Goal: Task Accomplishment & Management: Complete application form

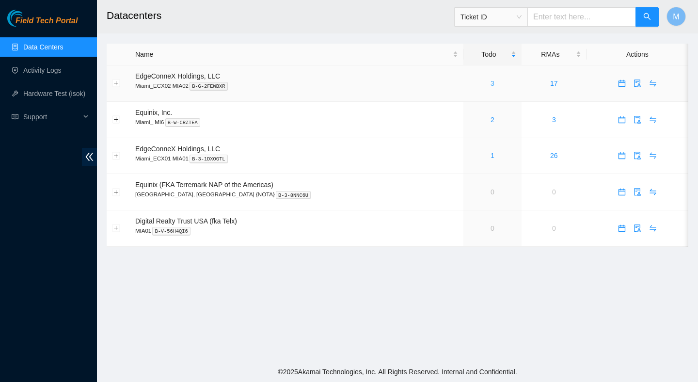
click at [491, 83] on link "3" at bounding box center [493, 84] width 4 height 8
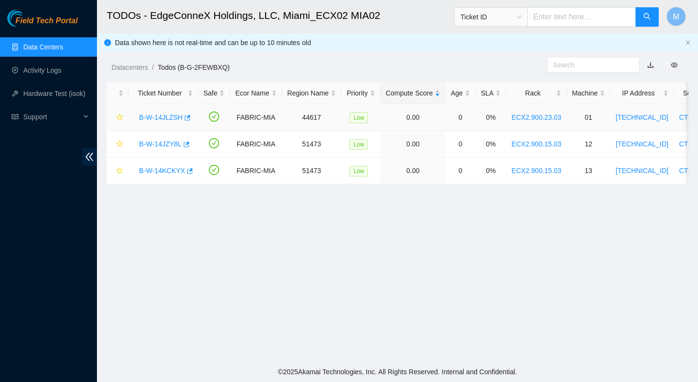
click at [168, 121] on link "B-W-14JLZSH" at bounding box center [161, 117] width 44 height 8
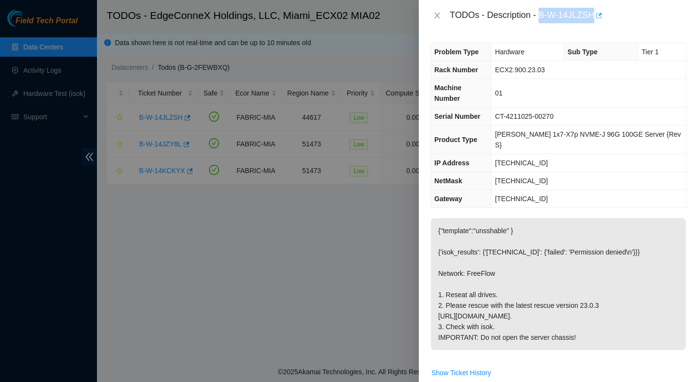
drag, startPoint x: 542, startPoint y: 16, endPoint x: 599, endPoint y: 18, distance: 57.3
click at [599, 18] on div "TODOs - Description - B-W-14JLZSH" at bounding box center [568, 16] width 237 height 16
copy div "B-W-14JLZSH"
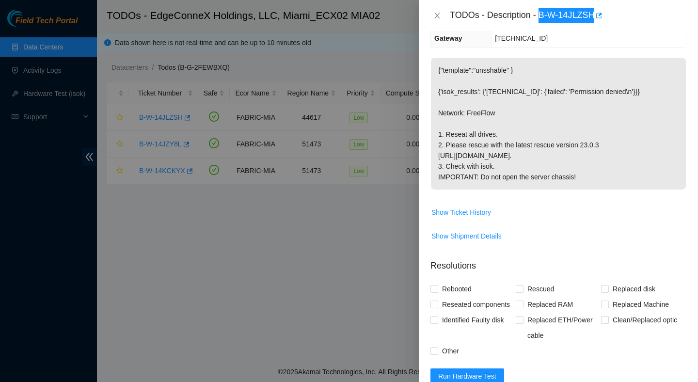
scroll to position [208, 0]
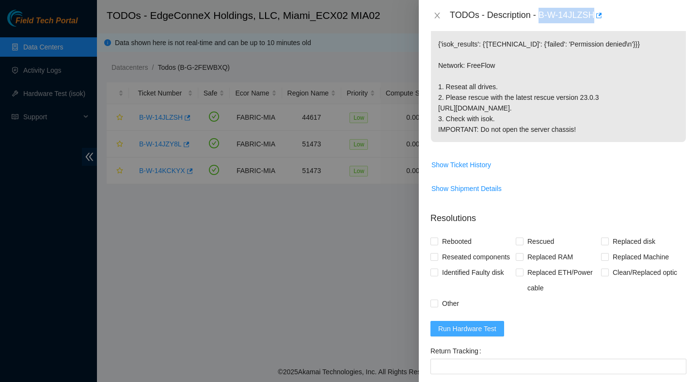
click at [476, 334] on span "Run Hardware Test" at bounding box center [467, 328] width 58 height 11
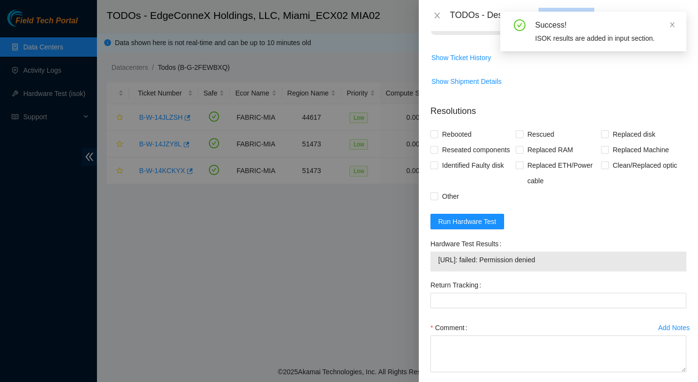
scroll to position [316, 0]
click at [531, 265] on span "23.41.5.196: failed: Permission denied" at bounding box center [558, 259] width 240 height 11
copy span "23.41.5.196: failed: Permission denied"
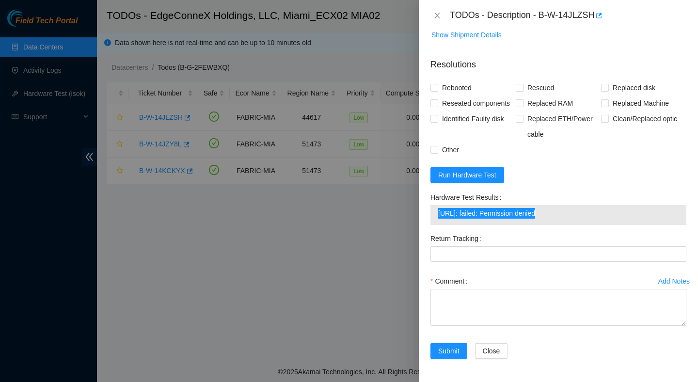
scroll to position [367, 0]
click at [471, 179] on span "Run Hardware Test" at bounding box center [467, 175] width 58 height 11
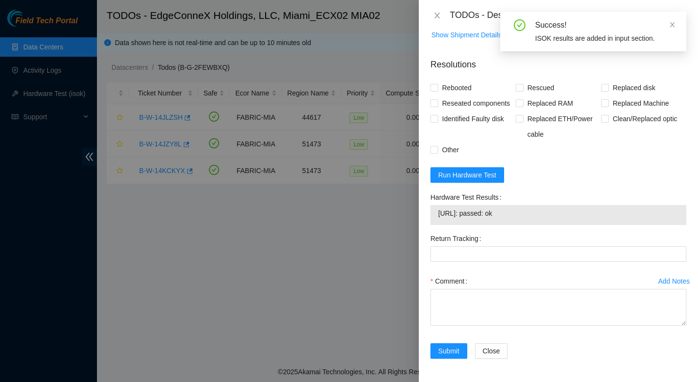
click at [498, 219] on td "23.41.5.196: passed: ok" at bounding box center [558, 214] width 241 height 15
click at [498, 212] on span "23.41.5.196: passed: ok" at bounding box center [558, 213] width 240 height 11
copy span "23.41.5.196: passed: ok"
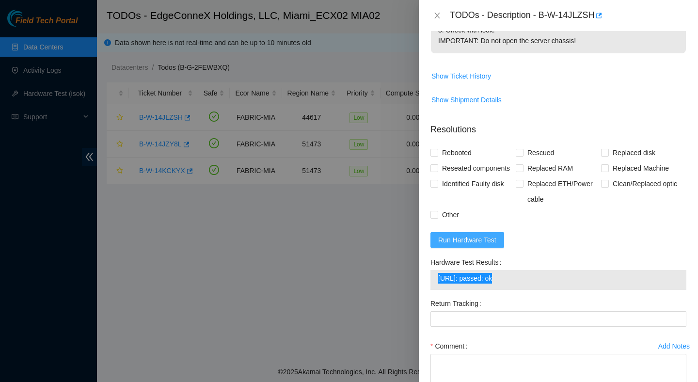
scroll to position [296, 0]
click at [452, 146] on span "Rebooted" at bounding box center [456, 154] width 37 height 16
click at [437, 150] on input "Rebooted" at bounding box center [434, 153] width 7 height 7
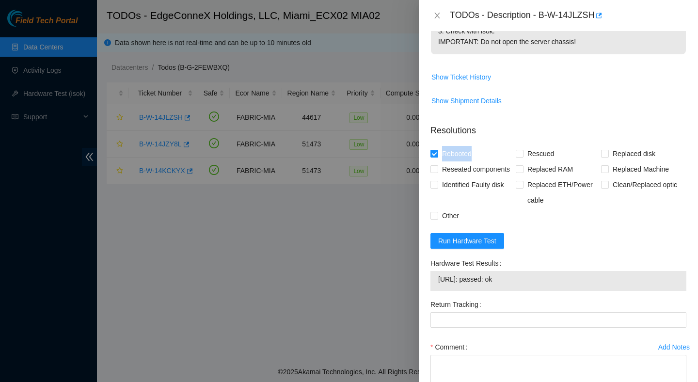
click at [452, 146] on span "Rebooted" at bounding box center [456, 154] width 37 height 16
click at [437, 150] on input "Rebooted" at bounding box center [434, 153] width 7 height 7
checkbox input "false"
click at [452, 161] on span "Reseated components" at bounding box center [476, 169] width 76 height 16
click at [437, 165] on input "Reseated components" at bounding box center [434, 168] width 7 height 7
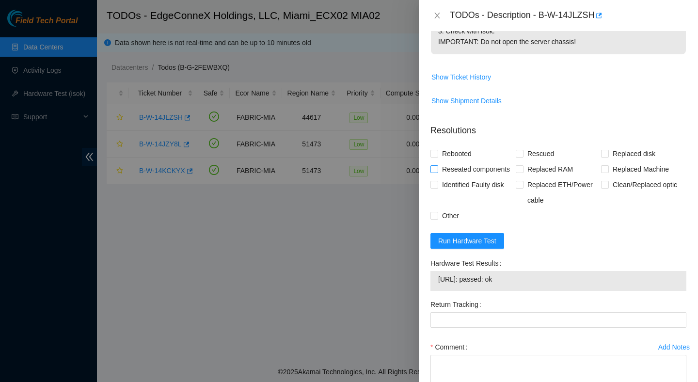
checkbox input "true"
click at [464, 147] on span "Rebooted" at bounding box center [456, 154] width 37 height 16
click at [437, 150] on input "Rebooted" at bounding box center [434, 153] width 7 height 7
checkbox input "true"
click at [541, 146] on span "Rescued" at bounding box center [541, 154] width 34 height 16
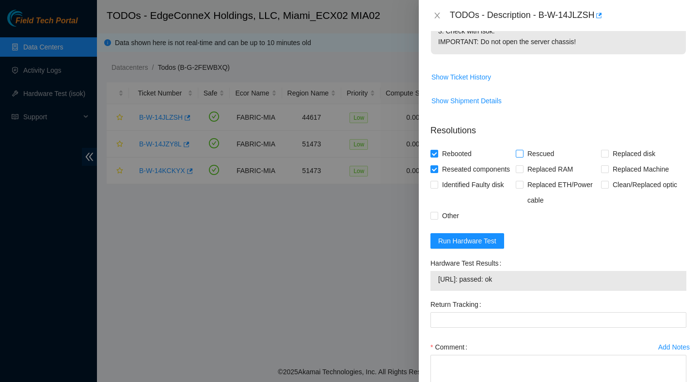
click at [523, 150] on input "Rescued" at bounding box center [519, 153] width 7 height 7
checkbox input "true"
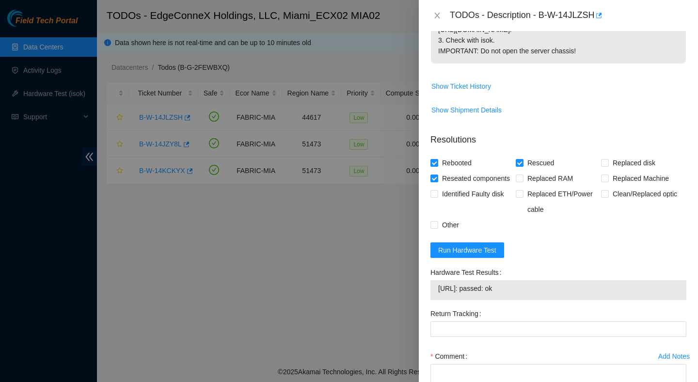
scroll to position [367, 0]
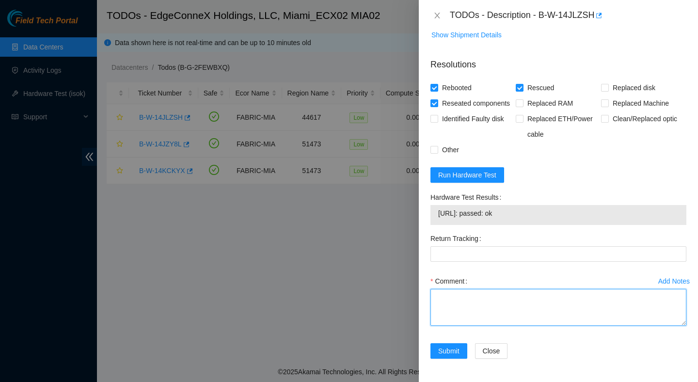
click at [520, 309] on textarea "Comment" at bounding box center [559, 307] width 256 height 37
paste textarea "Verified ticket is safe to work on : Yes NOCC Authorized: Yes Located server co…"
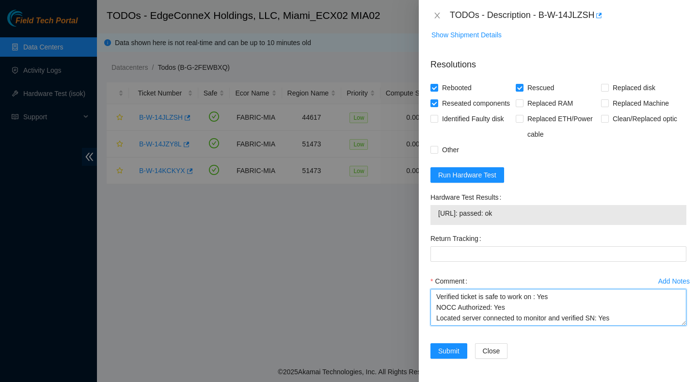
scroll to position [103, 0]
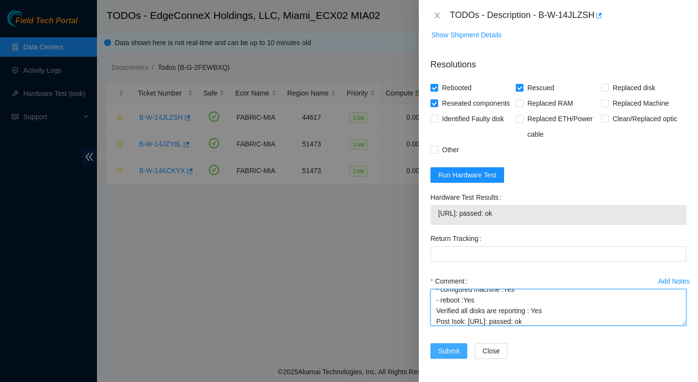
type textarea "Verified ticket is safe to work on : Yes NOCC Authorized: Yes Located server co…"
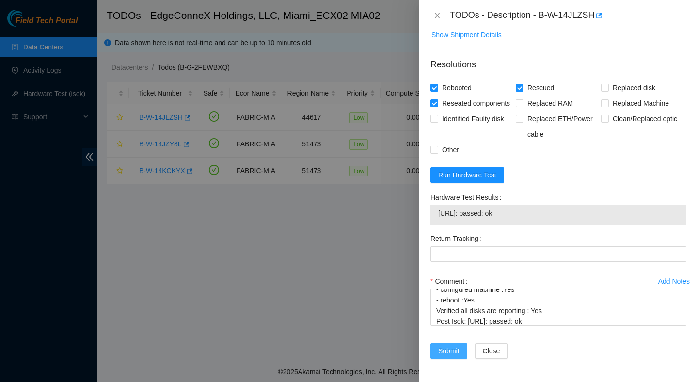
click at [451, 349] on span "Submit" at bounding box center [448, 351] width 21 height 11
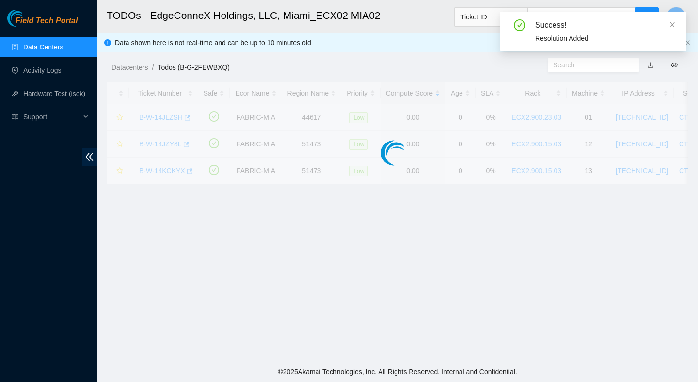
scroll to position [243, 0]
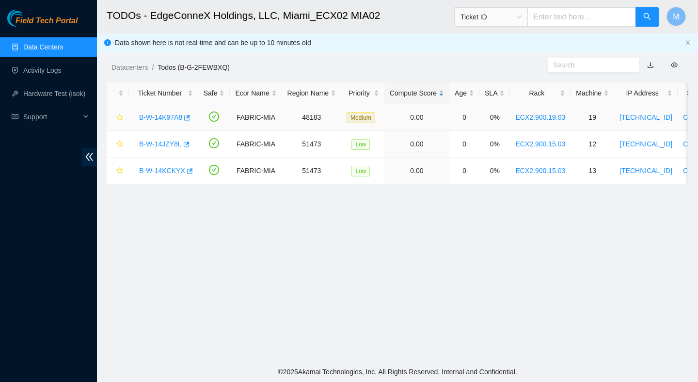
click at [147, 118] on link "B-W-14K97A8" at bounding box center [160, 117] width 43 height 8
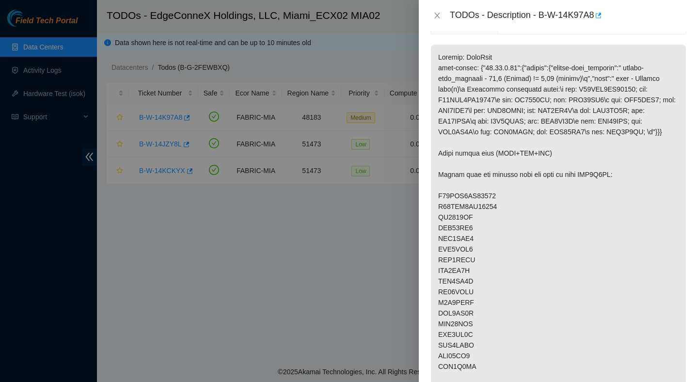
scroll to position [0, 0]
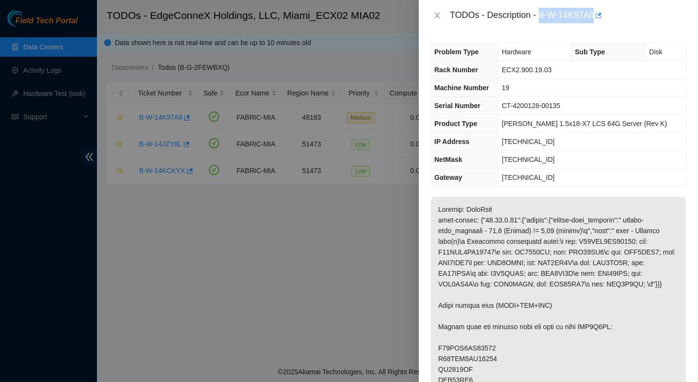
drag, startPoint x: 541, startPoint y: 16, endPoint x: 611, endPoint y: 22, distance: 70.6
click at [612, 23] on div "TODOs - Description - B-W-14K97A8" at bounding box center [568, 16] width 237 height 16
copy div "B-W-14K97A8"
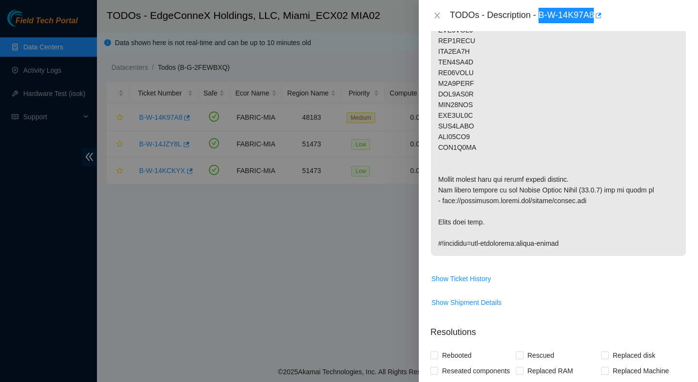
scroll to position [545, 0]
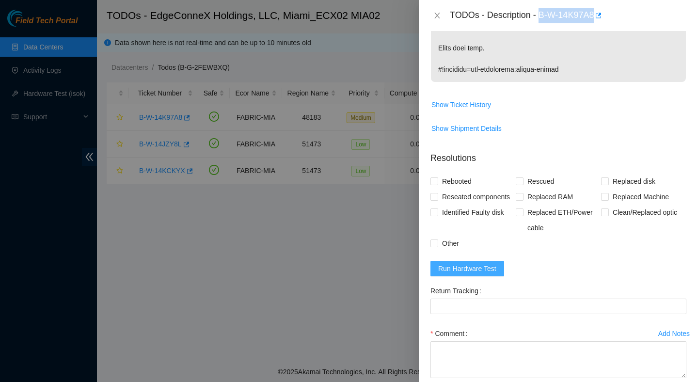
click at [472, 274] on span "Run Hardware Test" at bounding box center [467, 268] width 58 height 11
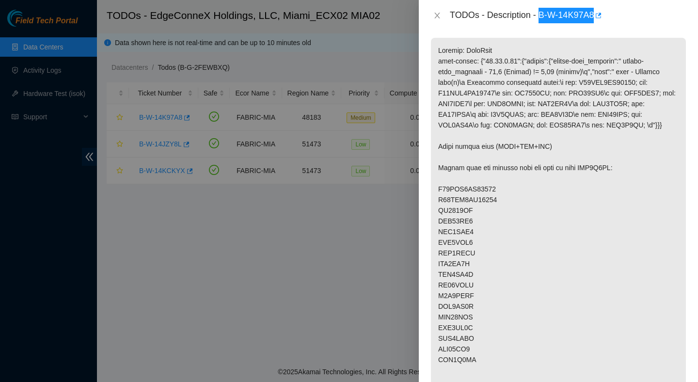
scroll to position [180, 0]
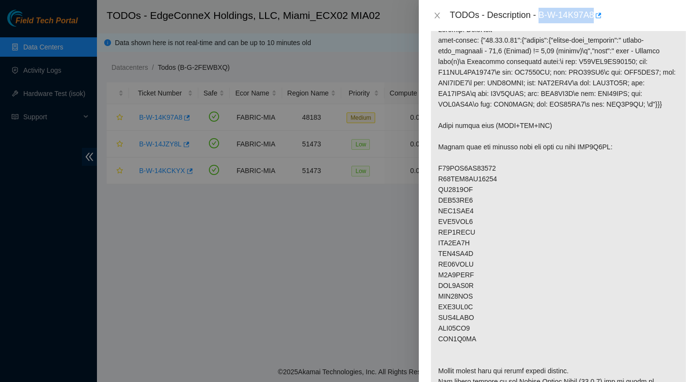
click at [459, 350] on p at bounding box center [558, 232] width 255 height 431
copy p "WJG0B3HH"
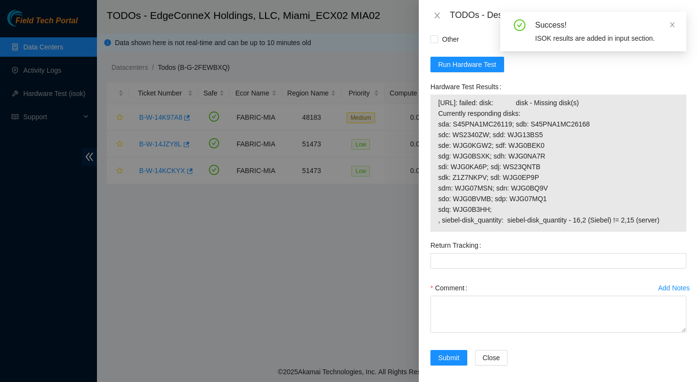
scroll to position [741, 0]
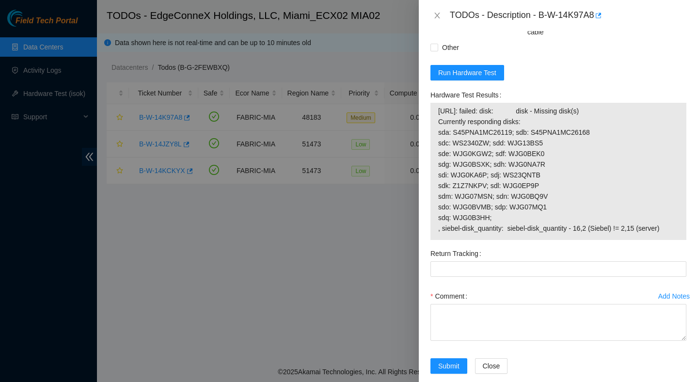
drag, startPoint x: 679, startPoint y: 259, endPoint x: 430, endPoint y: 145, distance: 274.4
click at [430, 145] on div "Hardware Test Results 23.41.5.49: failed: disk: disk - Missing disk(s) Currentl…" at bounding box center [559, 166] width 264 height 159
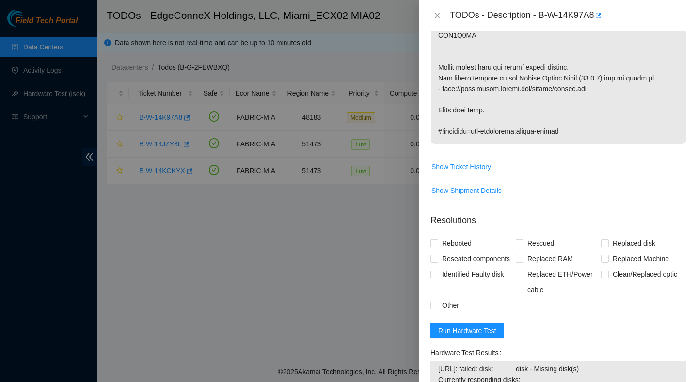
scroll to position [596, 0]
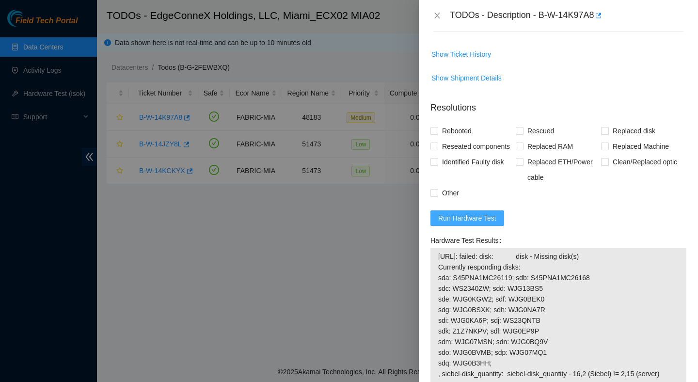
click at [473, 223] on span "Run Hardware Test" at bounding box center [467, 218] width 58 height 11
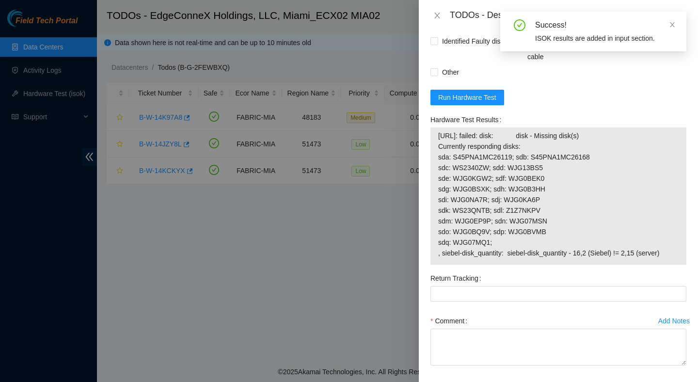
scroll to position [719, 0]
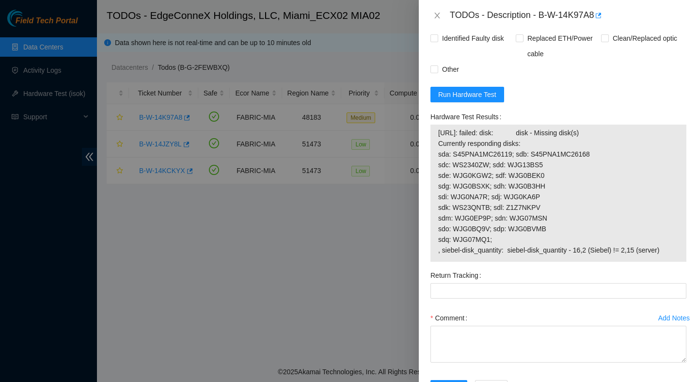
drag, startPoint x: 677, startPoint y: 281, endPoint x: 434, endPoint y: 178, distance: 263.9
click at [434, 176] on div "23.41.5.49: failed: disk: disk - Missing disk(s) Currently responding disks: sd…" at bounding box center [559, 193] width 256 height 137
copy tbody "23.41.5.49: failed: disk: disk - Missing disk(s) Currently responding disks: sd…"
drag, startPoint x: 541, startPoint y: 15, endPoint x: 598, endPoint y: 20, distance: 57.5
click at [598, 20] on div "TODOs - Description - B-W-14K97A8" at bounding box center [568, 16] width 237 height 16
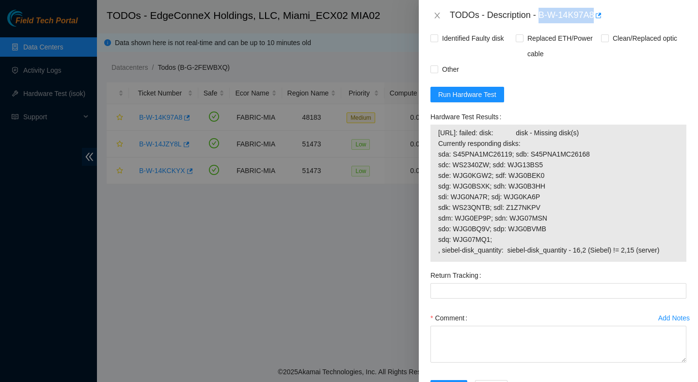
copy div "B-W-14K97A8"
drag, startPoint x: 675, startPoint y: 276, endPoint x: 434, endPoint y: 163, distance: 266.6
click at [434, 161] on div "23.41.5.49: failed: disk: disk - Missing disk(s) Currently responding disks: sd…" at bounding box center [559, 193] width 256 height 137
copy tbody "23.41.5.49: failed: disk: disk - Missing disk(s) Currently responding disks: sd…"
click at [536, 251] on span "23.41.5.49: failed: disk: disk - Missing disk(s) Currently responding disks: sd…" at bounding box center [558, 192] width 240 height 128
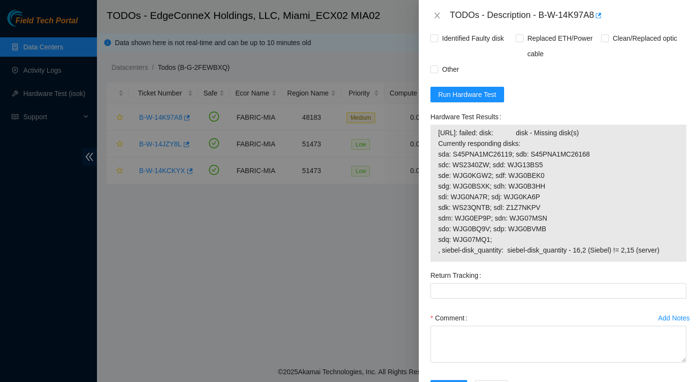
drag, startPoint x: 674, startPoint y: 279, endPoint x: 431, endPoint y: 153, distance: 273.6
click at [431, 153] on div "23.41.5.49: failed: disk: disk - Missing disk(s) Currently responding disks: sd…" at bounding box center [559, 193] width 256 height 137
copy tbody "23.41.5.49: failed: disk: disk - Missing disk(s) Currently responding disks: sd…"
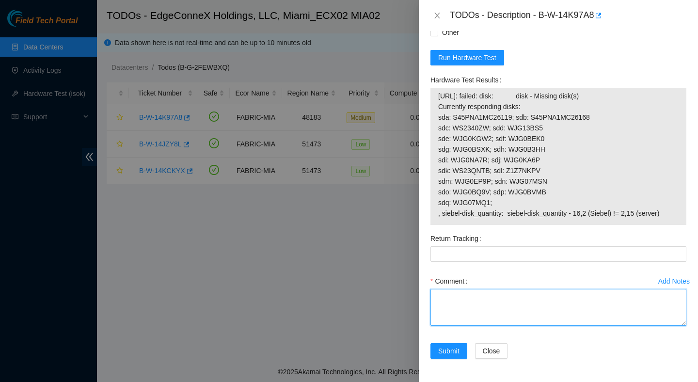
click at [510, 315] on textarea "Comment" at bounding box center [559, 307] width 256 height 37
paste textarea "Verified ticket is safe to work on : Yes NOCC Authorized: Yes Located server co…"
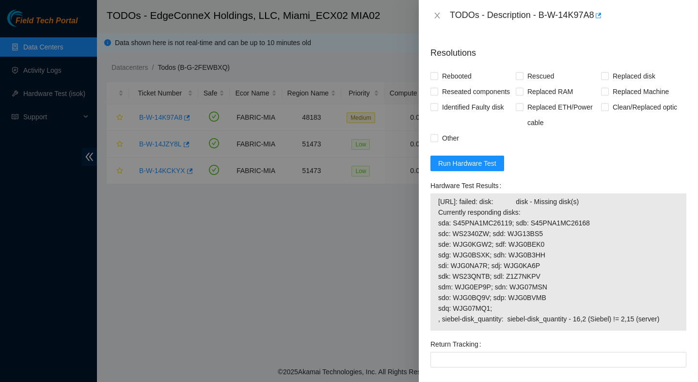
scroll to position [649, 0]
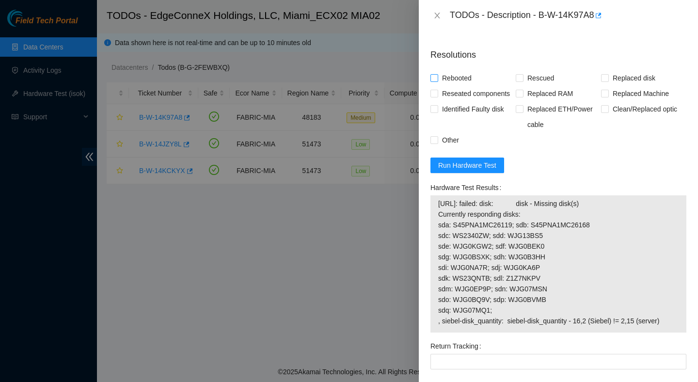
type textarea "Verified ticket is safe to work on : Yes NOCC Authorized: Yes Located server co…"
click at [448, 86] on span "Rebooted" at bounding box center [456, 78] width 37 height 16
click at [437, 81] on input "Rebooted" at bounding box center [434, 77] width 7 height 7
checkbox input "true"
click at [453, 101] on span "Reseated components" at bounding box center [476, 94] width 76 height 16
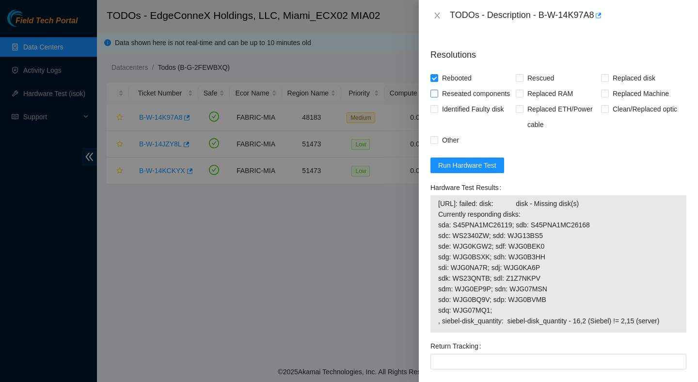
click at [437, 96] on input "Reseated components" at bounding box center [434, 93] width 7 height 7
checkbox input "true"
click at [539, 86] on span "Rescued" at bounding box center [541, 78] width 34 height 16
click at [523, 81] on input "Rescued" at bounding box center [519, 77] width 7 height 7
checkbox input "true"
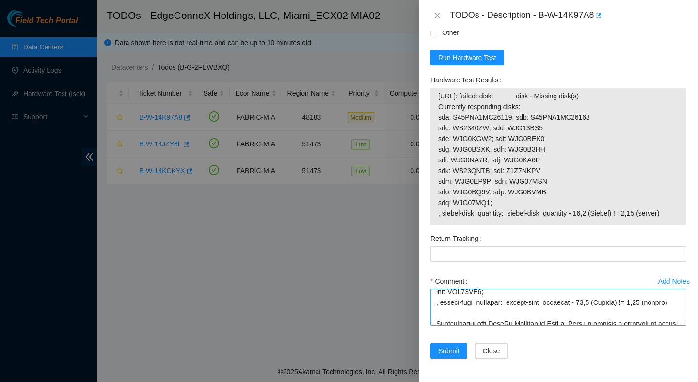
scroll to position [395, 0]
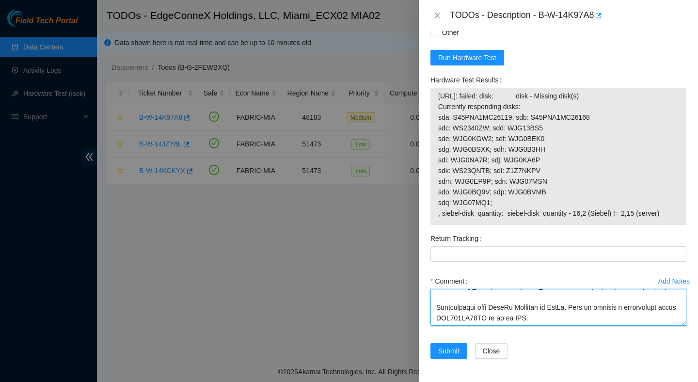
click at [495, 308] on textarea "Comment" at bounding box center [559, 307] width 256 height 37
type textarea "Verified ticket is safe to work on : Yes NOCC Authorized: Yes Located server co…"
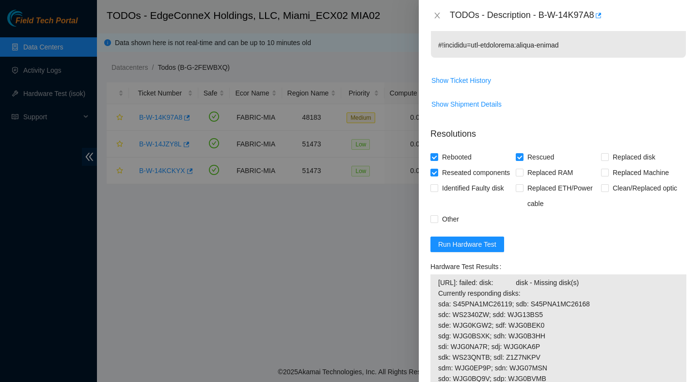
scroll to position [782, 0]
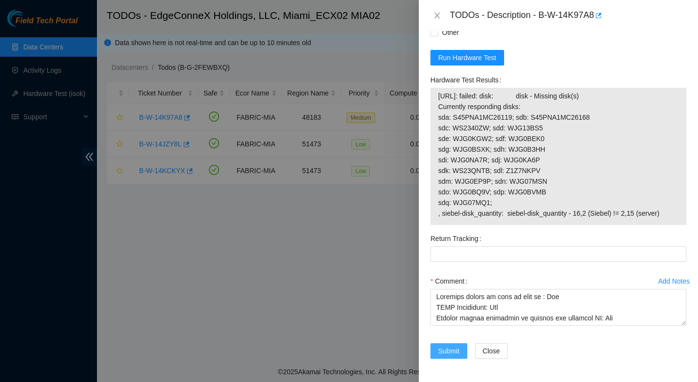
click at [457, 347] on span "Submit" at bounding box center [448, 351] width 21 height 11
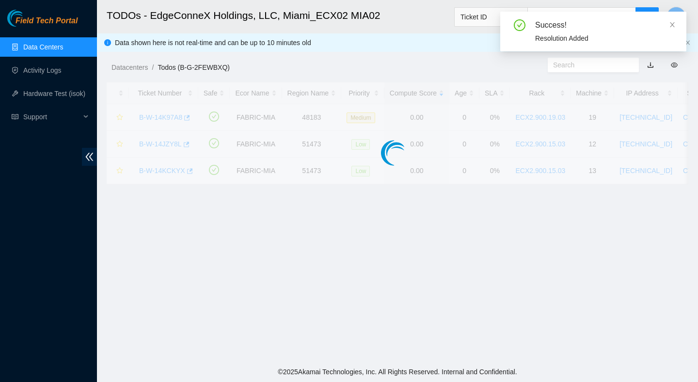
scroll to position [222, 0]
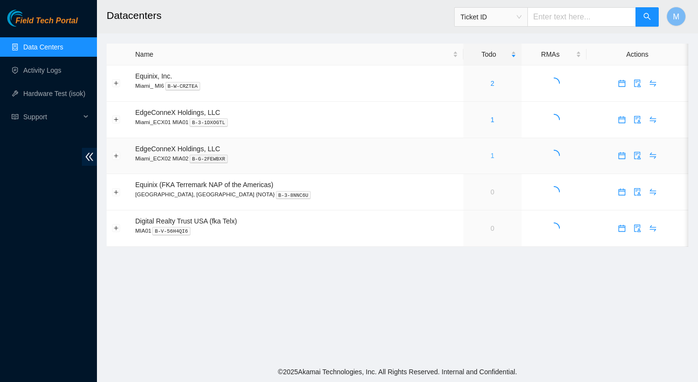
click at [491, 155] on link "1" at bounding box center [493, 156] width 4 height 8
click at [491, 157] on link "1" at bounding box center [493, 156] width 4 height 8
click at [469, 155] on div "1" at bounding box center [493, 155] width 48 height 11
click at [493, 340] on main "Datacenters Ticket ID M Name Todo RMAs Actions Equinix, Inc. Miami_ MI6 B-W-CRZ…" at bounding box center [397, 181] width 601 height 362
click at [475, 123] on div "1" at bounding box center [493, 119] width 48 height 11
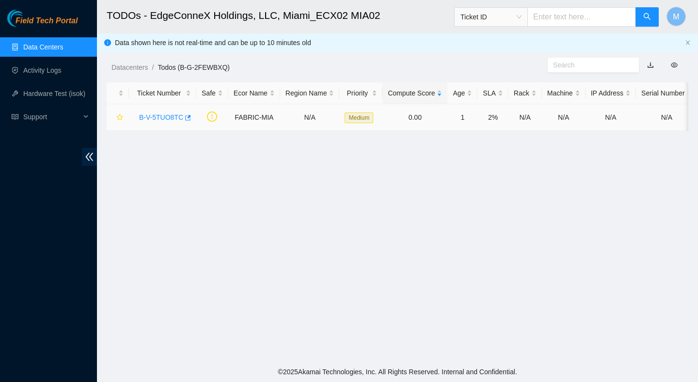
click at [173, 117] on link "B-V-5TUO8TC" at bounding box center [161, 117] width 44 height 8
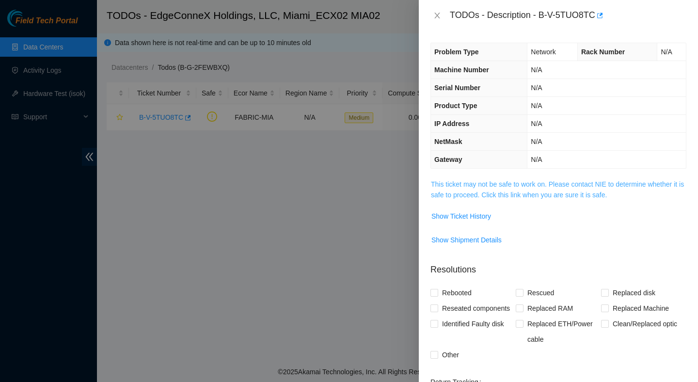
click at [554, 184] on link "This ticket may not be safe to work on. Please contact NIE to determine whether…" at bounding box center [557, 189] width 253 height 18
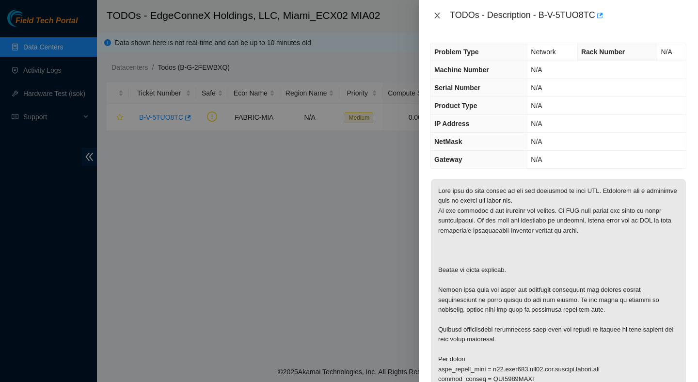
click at [437, 12] on icon "close" at bounding box center [437, 16] width 8 height 8
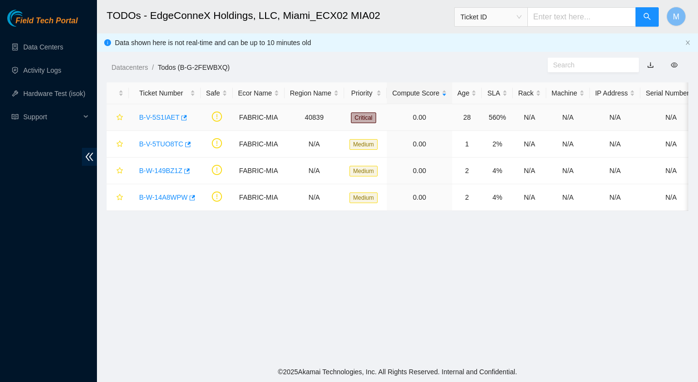
click at [172, 121] on link "B-V-5S1IAET" at bounding box center [159, 117] width 40 height 8
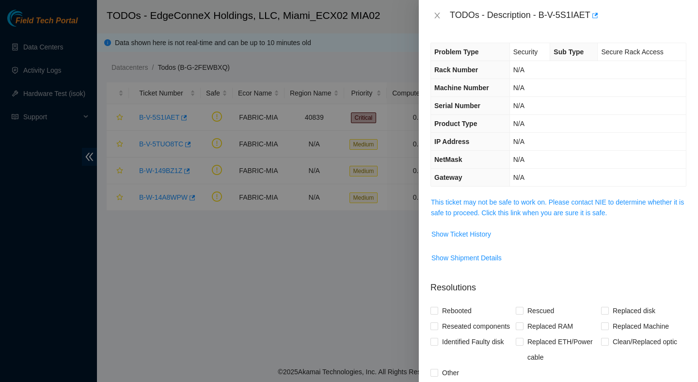
click at [447, 217] on span "This ticket may not be safe to work on. Please contact NIE to determine whether…" at bounding box center [558, 207] width 255 height 21
click at [446, 213] on link "This ticket may not be safe to work on. Please contact NIE to determine whether…" at bounding box center [557, 207] width 253 height 18
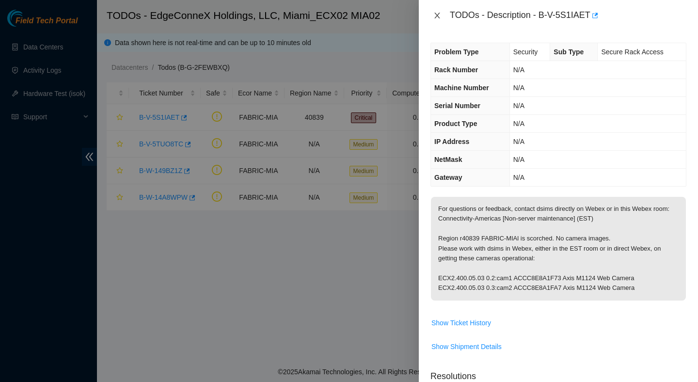
click at [438, 16] on icon "close" at bounding box center [436, 16] width 5 height 6
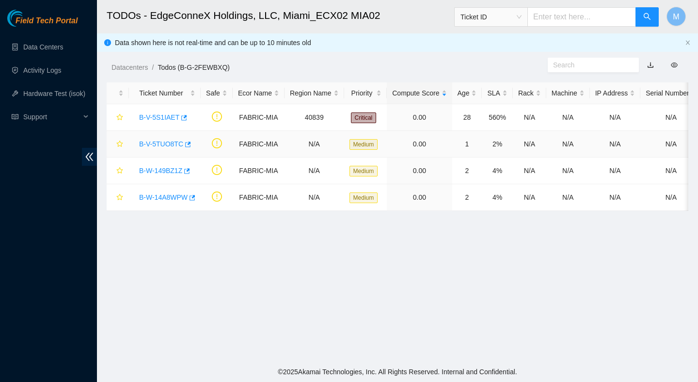
click at [179, 143] on link "B-V-5TUO8TC" at bounding box center [161, 144] width 44 height 8
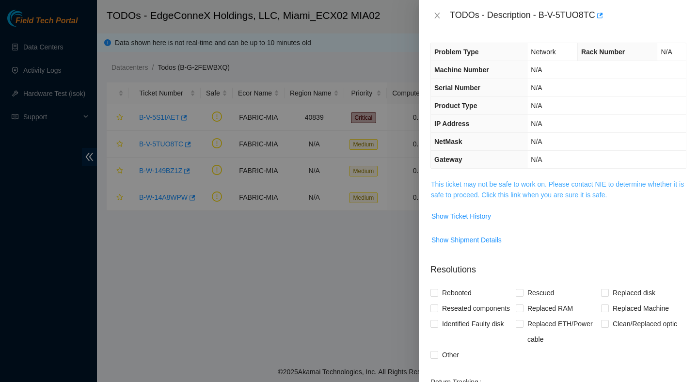
click at [501, 186] on link "This ticket may not be safe to work on. Please contact NIE to determine whether…" at bounding box center [557, 189] width 253 height 18
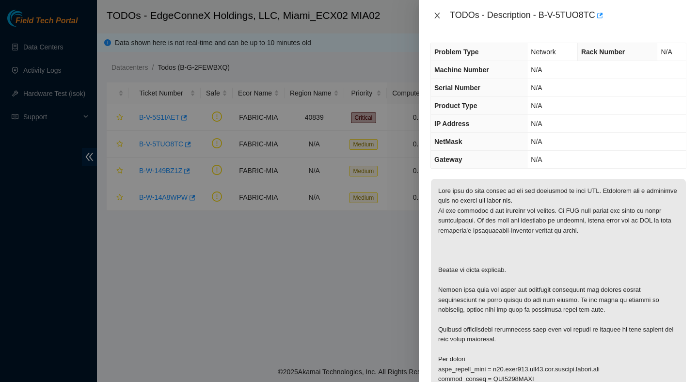
click at [435, 12] on icon "close" at bounding box center [437, 16] width 8 height 8
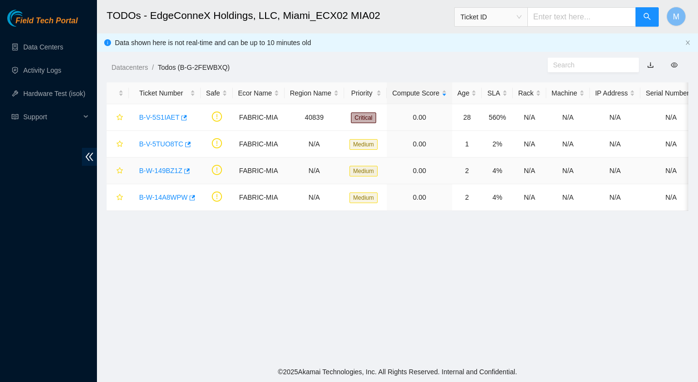
click at [165, 170] on link "B-W-149BZ1Z" at bounding box center [160, 171] width 43 height 8
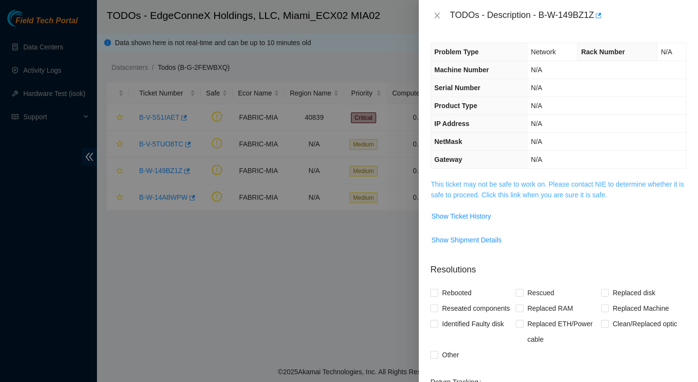
click at [464, 192] on link "This ticket may not be safe to work on. Please contact NIE to determine whether…" at bounding box center [557, 189] width 253 height 18
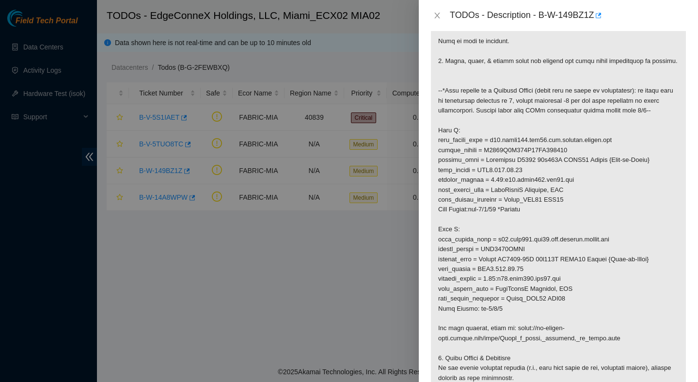
scroll to position [251, 0]
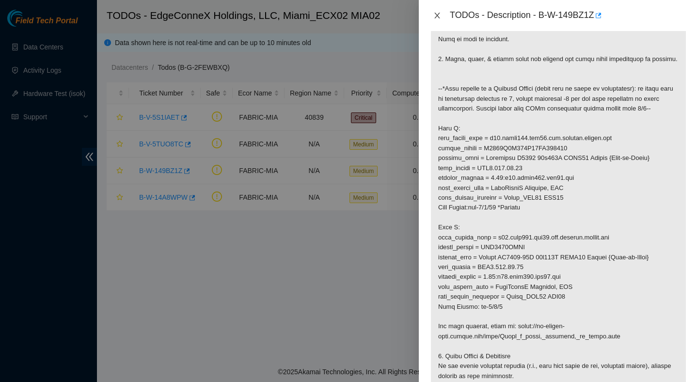
click at [437, 16] on icon "close" at bounding box center [437, 16] width 8 height 8
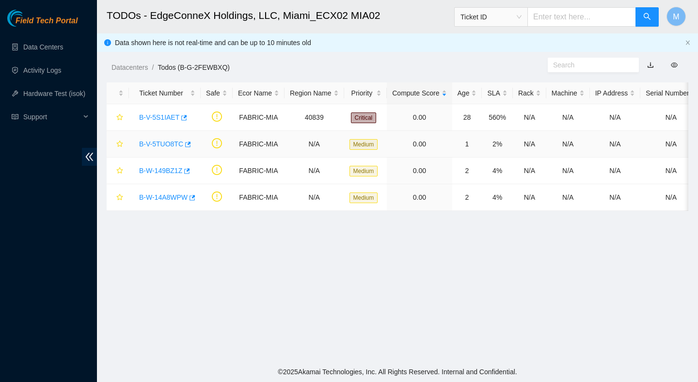
click at [173, 141] on link "B-V-5TUO8TC" at bounding box center [161, 144] width 44 height 8
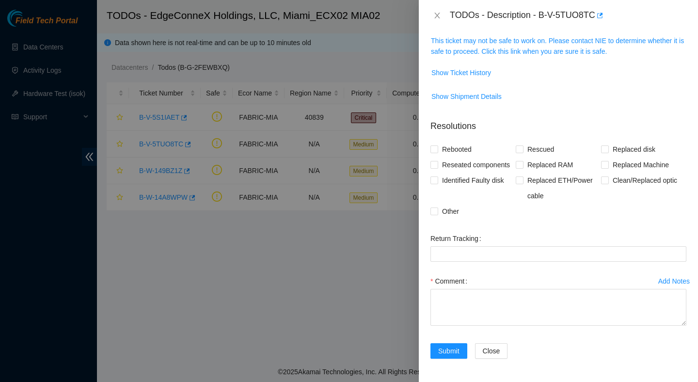
scroll to position [159, 0]
click at [509, 37] on link "This ticket may not be safe to work on. Please contact NIE to determine whether…" at bounding box center [557, 46] width 253 height 18
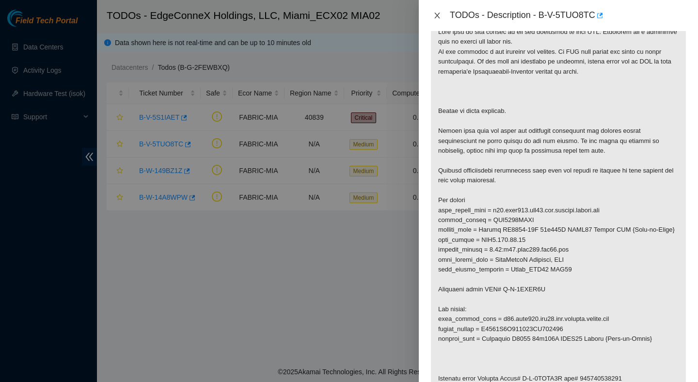
click at [434, 14] on icon "close" at bounding box center [437, 16] width 8 height 8
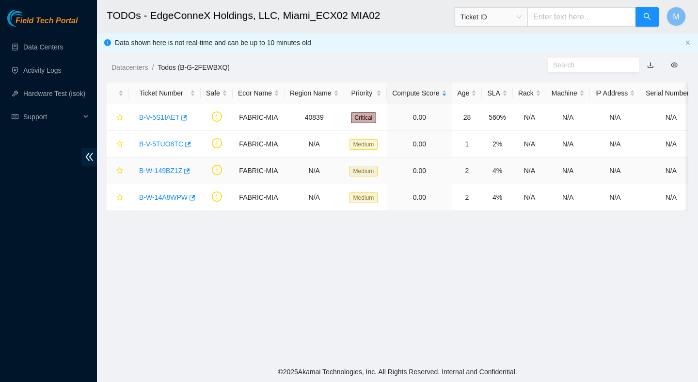
click at [159, 167] on link "B-W-149BZ1Z" at bounding box center [160, 171] width 43 height 8
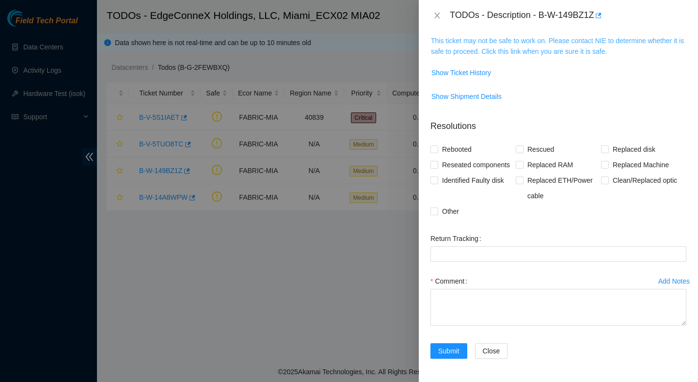
click at [550, 39] on link "This ticket may not be safe to work on. Please contact NIE to determine whether…" at bounding box center [557, 46] width 253 height 18
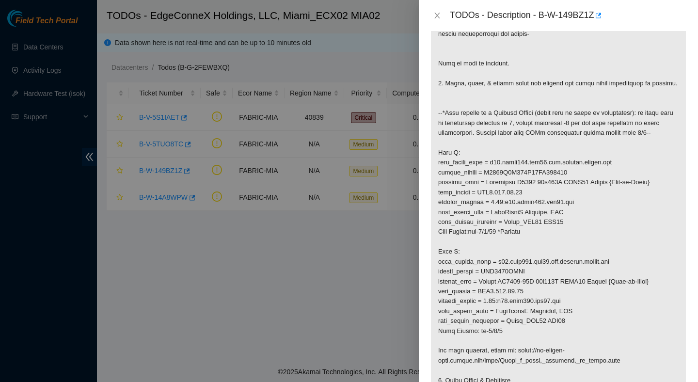
scroll to position [227, 0]
click at [439, 13] on icon "close" at bounding box center [436, 16] width 5 height 6
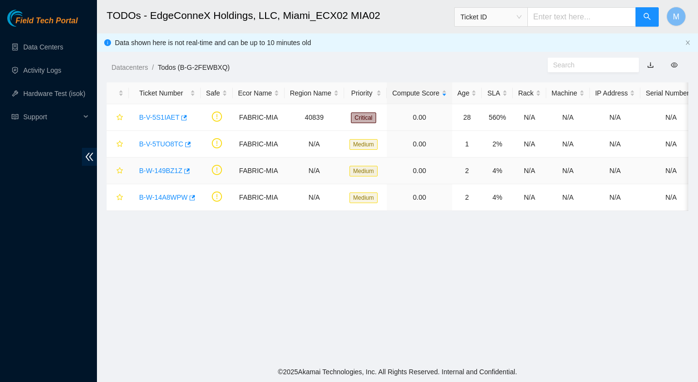
scroll to position [191, 0]
click at [165, 192] on div "B-W-14A8WPW" at bounding box center [164, 198] width 61 height 16
click at [165, 198] on link "B-W-14A8WPW" at bounding box center [163, 197] width 48 height 8
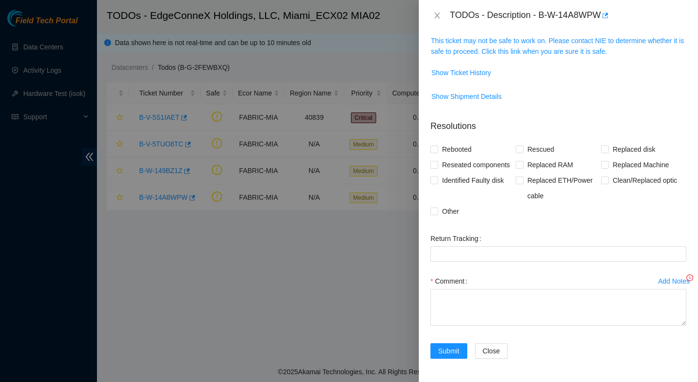
scroll to position [177, 0]
click at [524, 37] on link "This ticket may not be safe to work on. Please contact NIE to determine whether…" at bounding box center [557, 46] width 253 height 18
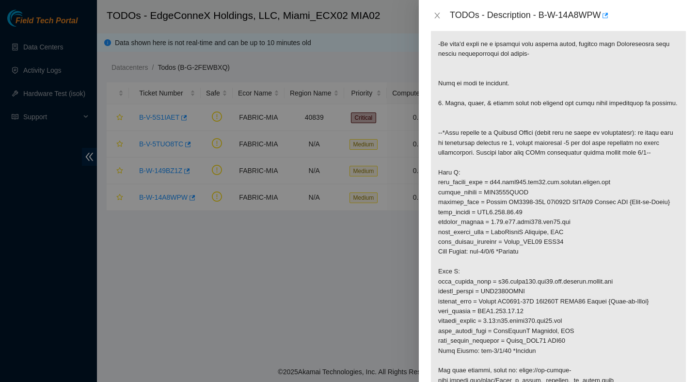
scroll to position [241, 0]
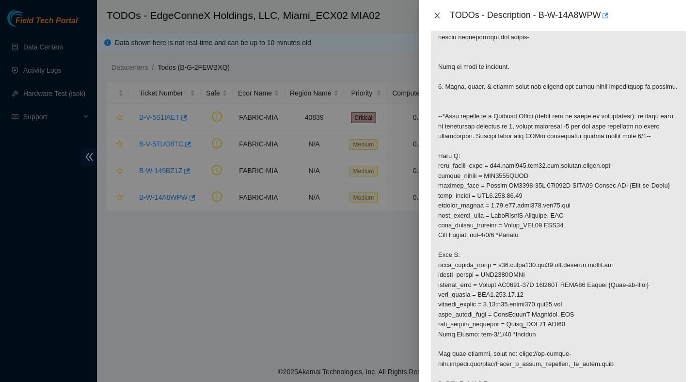
click at [438, 12] on icon "close" at bounding box center [437, 16] width 8 height 8
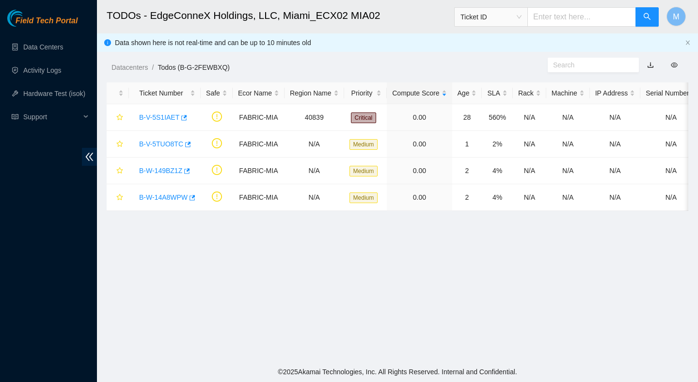
scroll to position [191, 0]
click at [171, 120] on link "B-V-5S1IAET" at bounding box center [159, 117] width 40 height 8
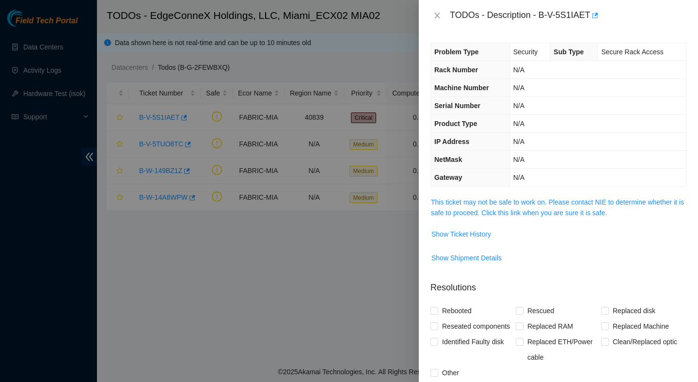
scroll to position [17, 0]
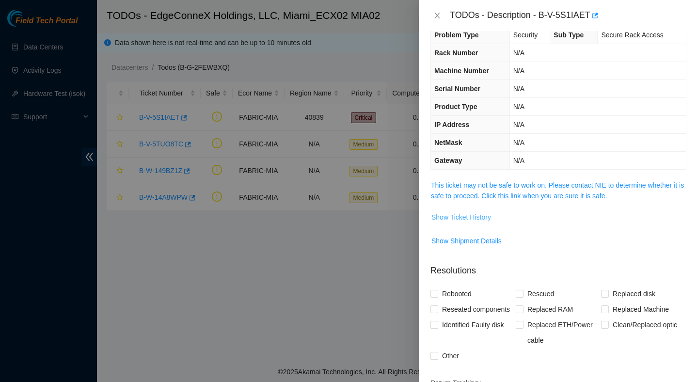
click at [481, 218] on span "Show Ticket History" at bounding box center [461, 217] width 60 height 11
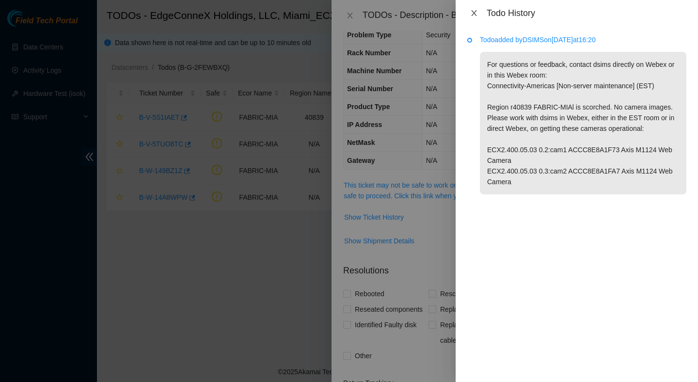
click at [473, 15] on icon "close" at bounding box center [474, 13] width 8 height 8
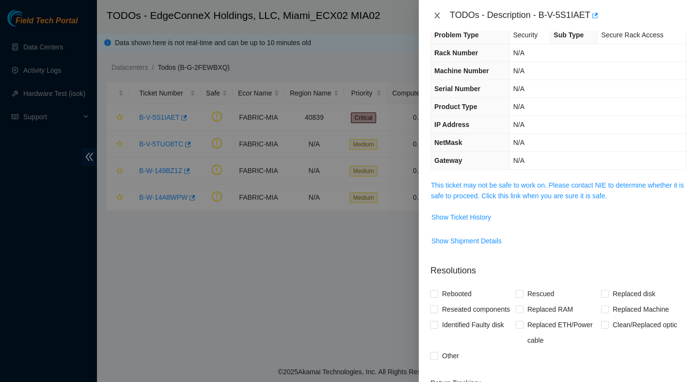
click at [436, 11] on button "Close" at bounding box center [438, 15] width 14 height 9
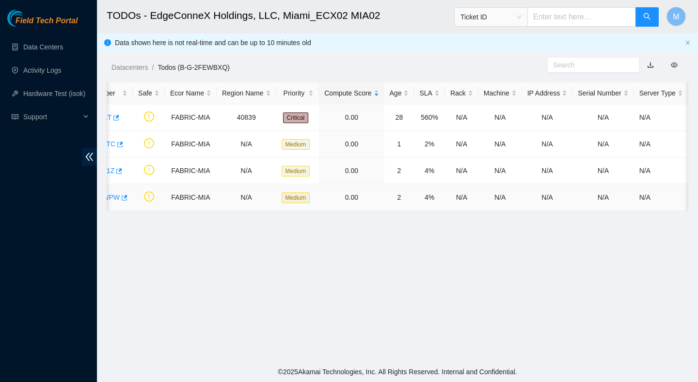
scroll to position [0, 0]
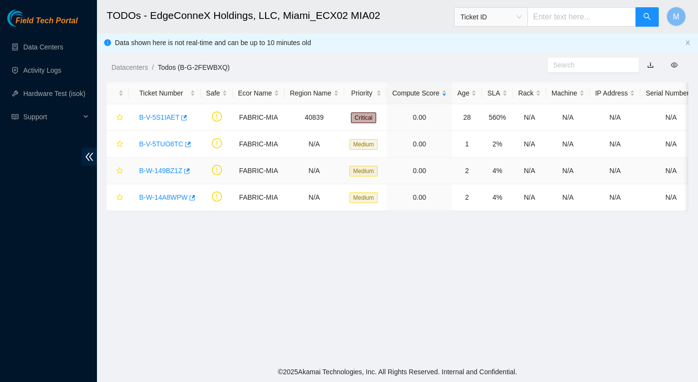
click at [170, 173] on link "B-W-149BZ1Z" at bounding box center [160, 171] width 43 height 8
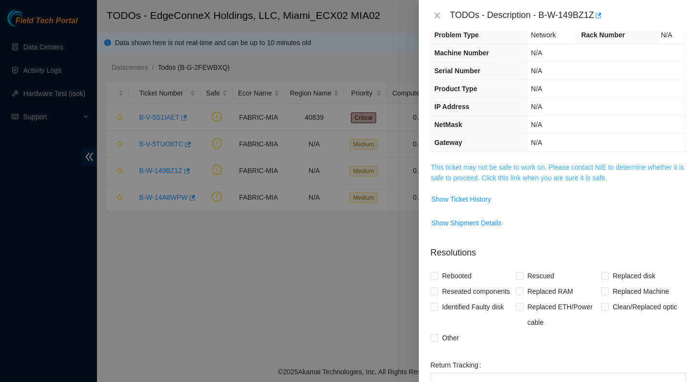
click at [485, 170] on link "This ticket may not be safe to work on. Please contact NIE to determine whether…" at bounding box center [557, 172] width 253 height 18
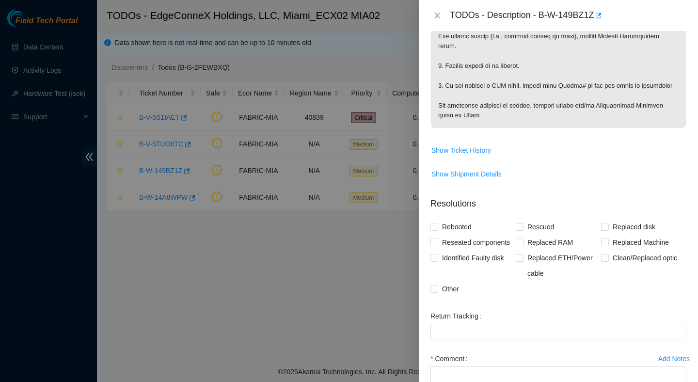
scroll to position [602, 0]
click at [484, 154] on span "Show Ticket History" at bounding box center [461, 149] width 60 height 11
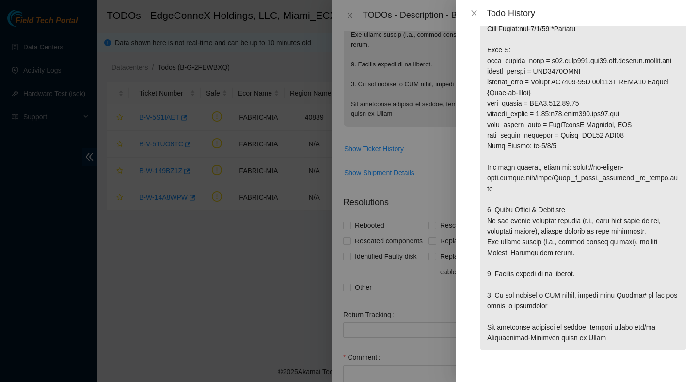
scroll to position [0, 0]
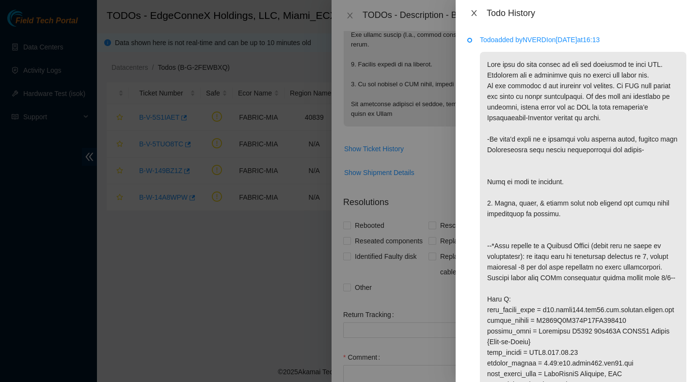
click at [476, 13] on icon "close" at bounding box center [474, 13] width 8 height 8
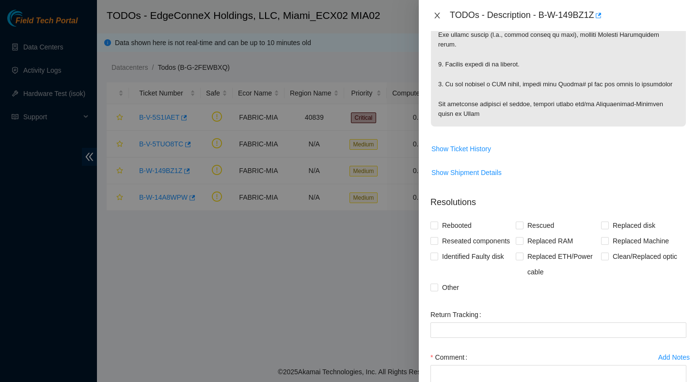
click at [438, 16] on icon "close" at bounding box center [437, 16] width 8 height 8
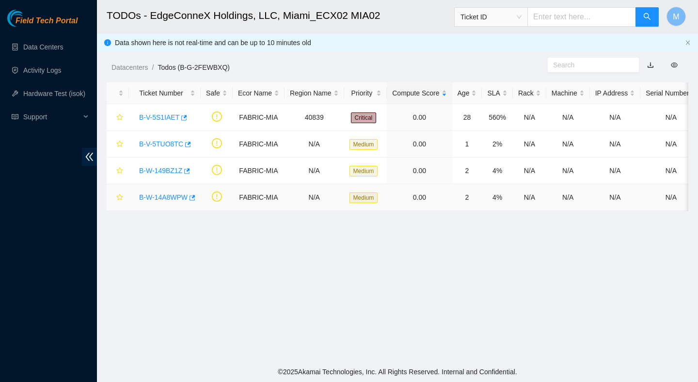
click at [180, 197] on link "B-W-14A8WPW" at bounding box center [163, 197] width 48 height 8
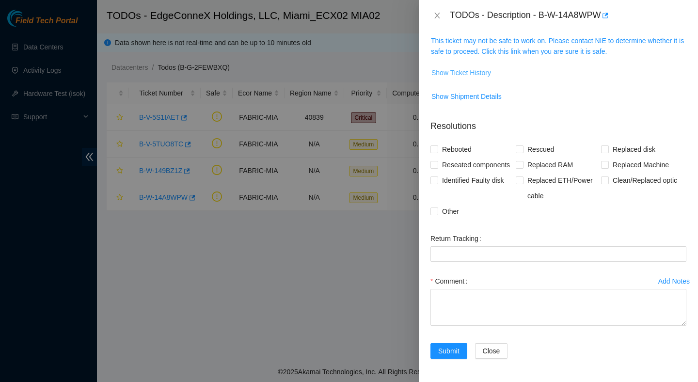
click at [487, 67] on span "Show Ticket History" at bounding box center [461, 72] width 60 height 11
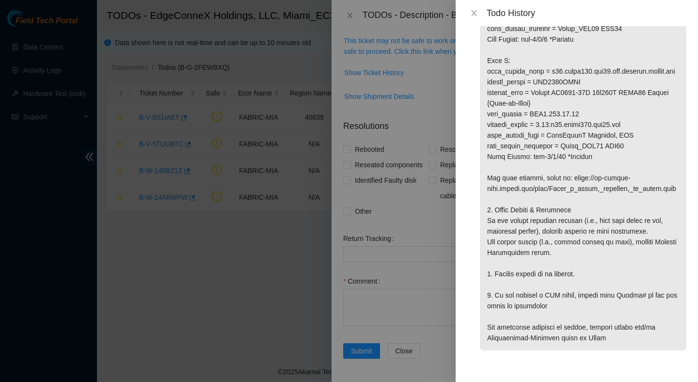
scroll to position [0, 0]
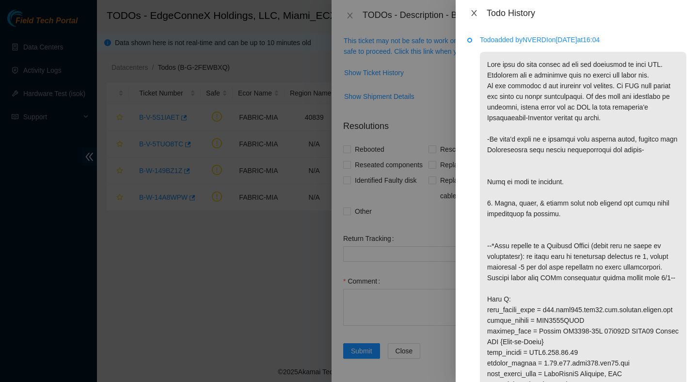
click at [477, 16] on icon "close" at bounding box center [474, 13] width 8 height 8
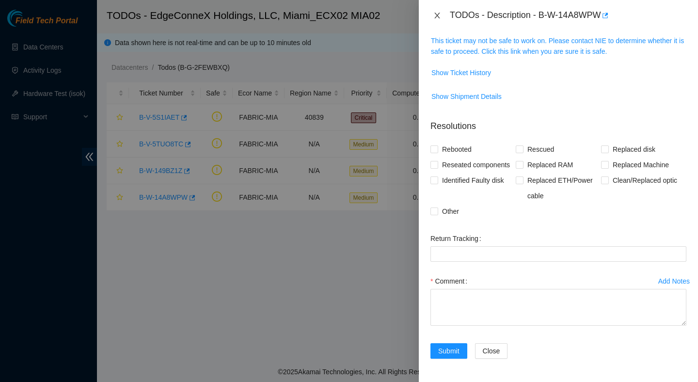
click at [436, 14] on icon "close" at bounding box center [436, 16] width 5 height 6
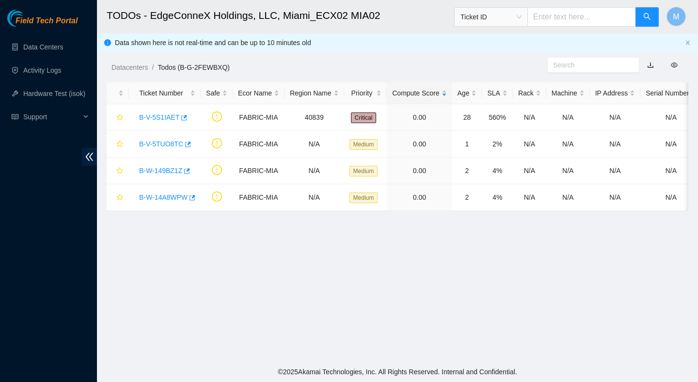
scroll to position [191, 0]
click at [173, 144] on link "B-V-5TUO8TC" at bounding box center [161, 144] width 44 height 8
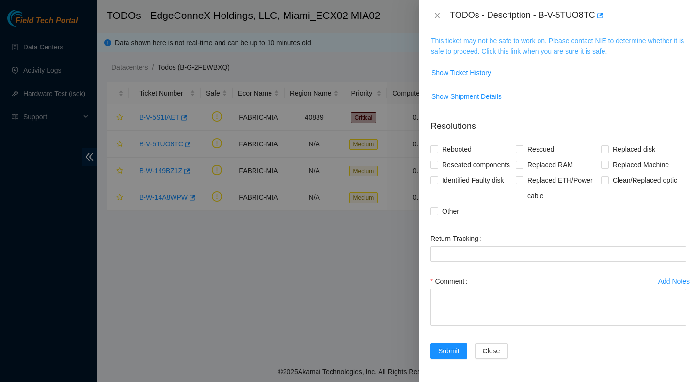
click at [545, 37] on link "This ticket may not be safe to work on. Please contact NIE to determine whether…" at bounding box center [557, 46] width 253 height 18
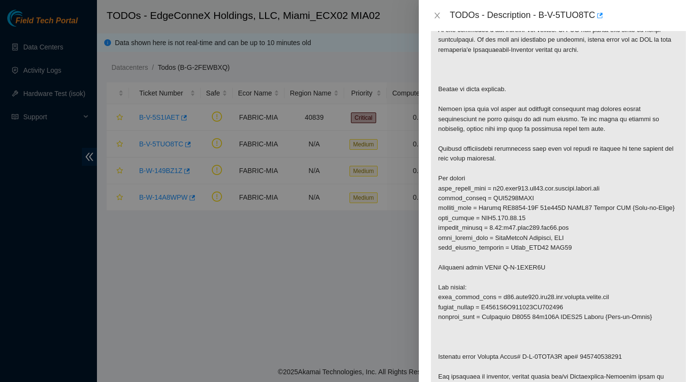
scroll to position [198, 0]
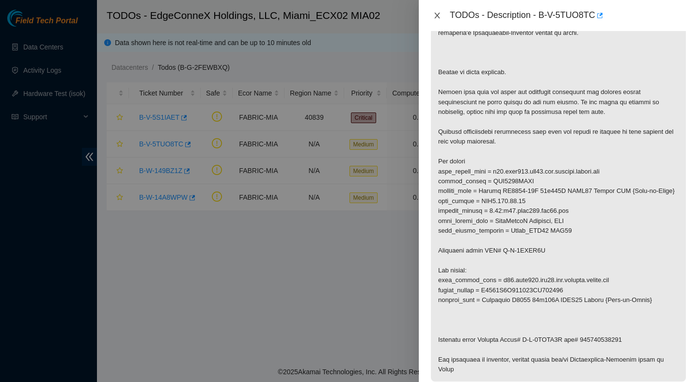
click at [435, 14] on icon "close" at bounding box center [437, 16] width 8 height 8
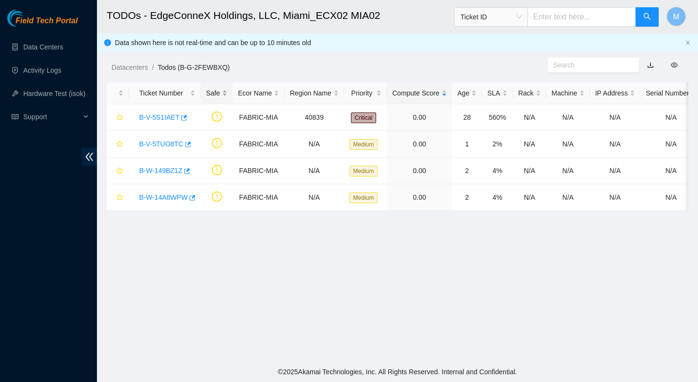
scroll to position [191, 0]
click at [171, 161] on td "B-W-149BZ1Z" at bounding box center [165, 171] width 72 height 27
click at [171, 167] on link "B-W-149BZ1Z" at bounding box center [160, 171] width 43 height 8
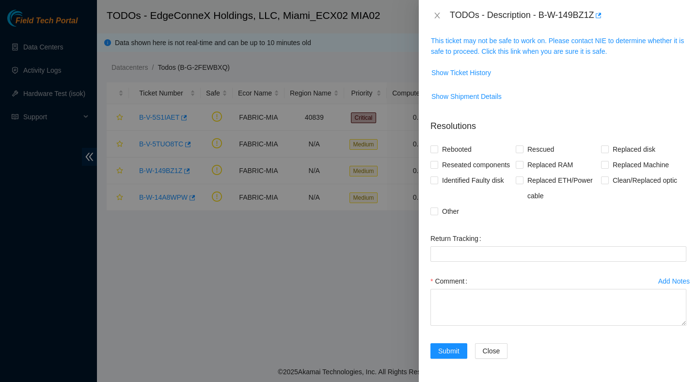
scroll to position [159, 0]
click at [541, 35] on span "This ticket may not be safe to work on. Please contact NIE to determine whether…" at bounding box center [558, 45] width 255 height 21
click at [541, 37] on link "This ticket may not be safe to work on. Please contact NIE to determine whether…" at bounding box center [557, 46] width 253 height 18
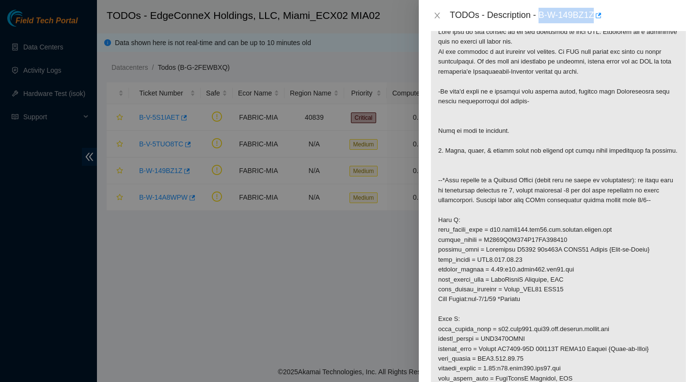
drag, startPoint x: 542, startPoint y: 16, endPoint x: 599, endPoint y: 22, distance: 57.6
click at [599, 22] on div "TODOs - Description - B-W-149BZ1Z" at bounding box center [568, 16] width 237 height 16
copy div "B-W-149BZ1Z"
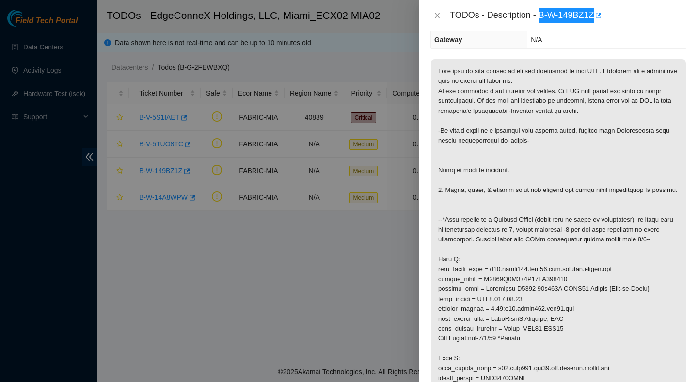
scroll to position [121, 0]
drag, startPoint x: 585, startPoint y: 318, endPoint x: 496, endPoint y: 318, distance: 88.7
click at [496, 318] on p at bounding box center [558, 332] width 255 height 549
copy p "0.07:r10.spine101.mia01.fab"
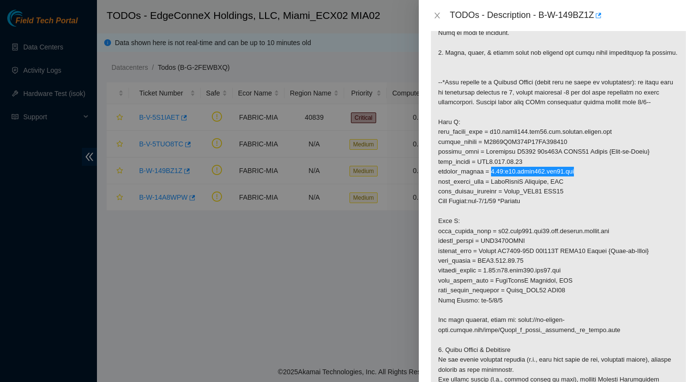
scroll to position [277, 0]
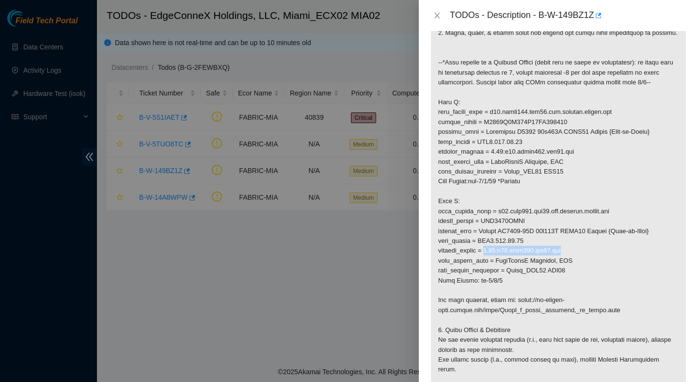
drag, startPoint x: 578, startPoint y: 261, endPoint x: 497, endPoint y: 260, distance: 81.0
click at [497, 260] on p at bounding box center [558, 176] width 255 height 549
copy p "0.10:r02.leaf102.mia01.fab"
drag, startPoint x: 541, startPoint y: 13, endPoint x: 601, endPoint y: 19, distance: 60.0
click at [601, 19] on div "TODOs - Description - B-W-149BZ1Z" at bounding box center [568, 16] width 237 height 16
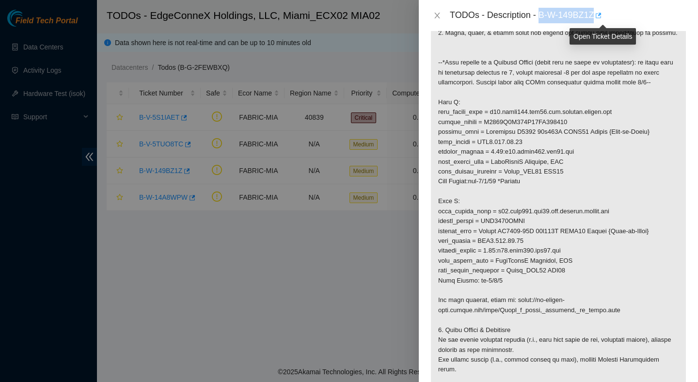
copy div "B-W-149BZ1Z"
click at [434, 16] on icon "close" at bounding box center [437, 16] width 8 height 8
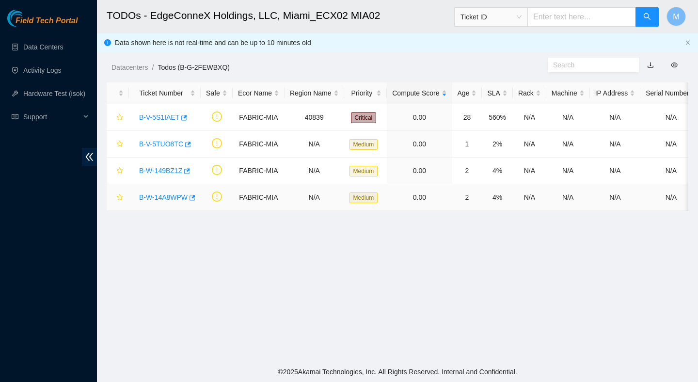
scroll to position [191, 0]
click at [162, 194] on link "B-W-14A8WPW" at bounding box center [163, 197] width 48 height 8
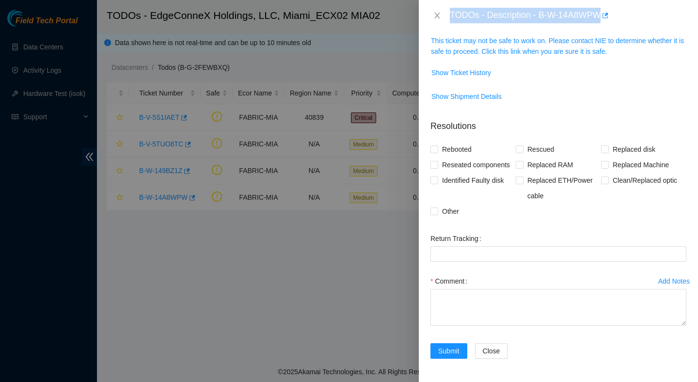
scroll to position [0, 0]
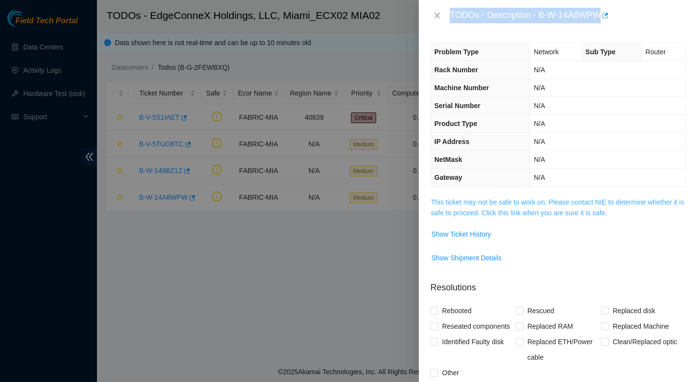
click at [538, 211] on link "This ticket may not be safe to work on. Please contact NIE to determine whether…" at bounding box center [557, 207] width 253 height 18
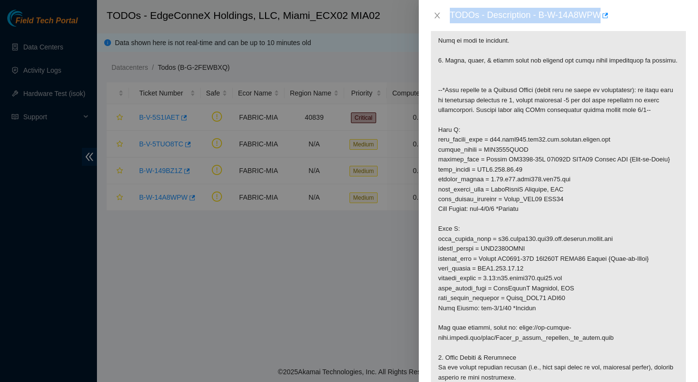
scroll to position [269, 0]
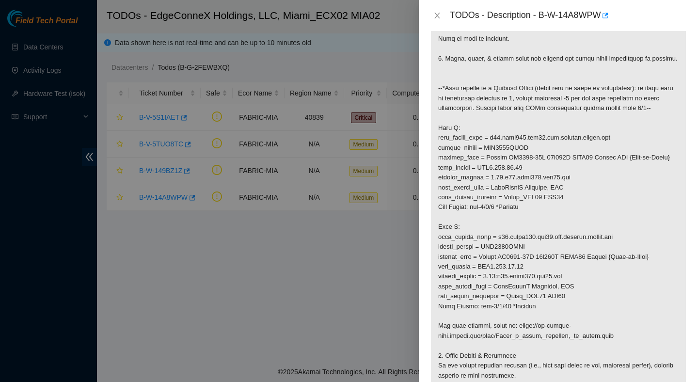
click at [551, 21] on div "TODOs - Description - B-W-14A8WPW" at bounding box center [568, 16] width 237 height 16
drag, startPoint x: 543, startPoint y: 15, endPoint x: 604, endPoint y: 22, distance: 61.5
click at [604, 22] on div "TODOs - Description - B-W-14A8WPW" at bounding box center [568, 16] width 237 height 16
copy div "B-W-14A8WPW"
drag, startPoint x: 582, startPoint y: 195, endPoint x: 497, endPoint y: 199, distance: 84.9
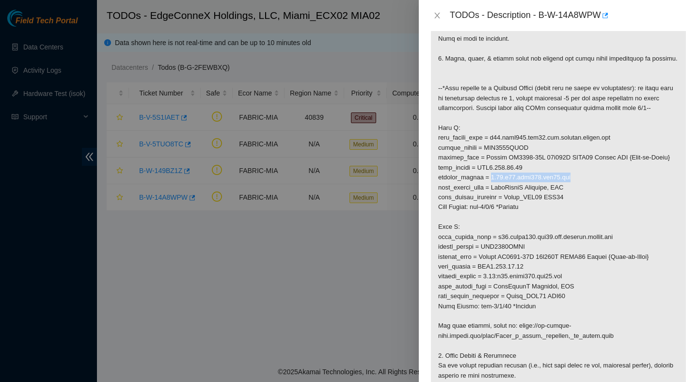
click at [496, 198] on p at bounding box center [558, 197] width 255 height 539
copy p "0.12.r01.leaf105.mia01.fab"
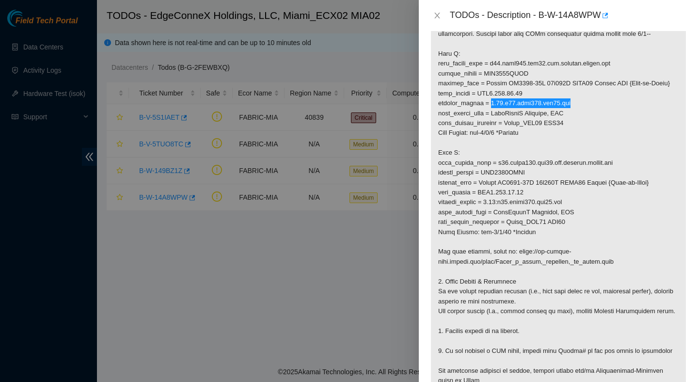
scroll to position [356, 0]
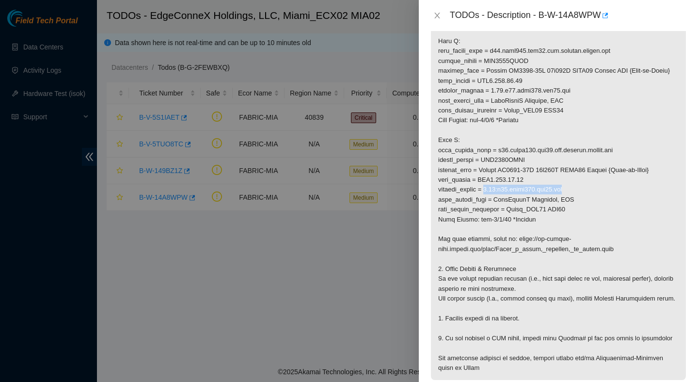
drag, startPoint x: 584, startPoint y: 211, endPoint x: 498, endPoint y: 213, distance: 86.3
click at [498, 213] on p at bounding box center [558, 110] width 255 height 539
copy p "0.09:r05.spine101.mia01.fab"
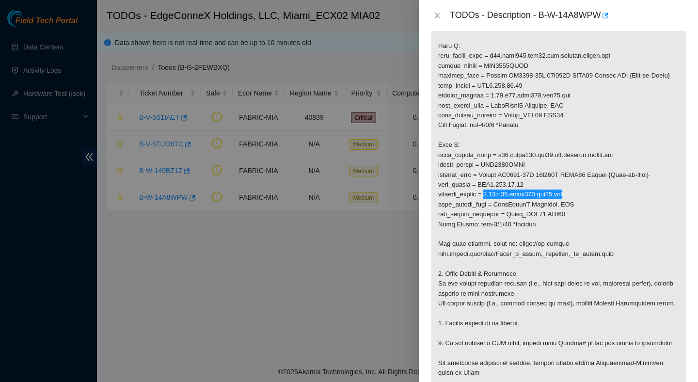
scroll to position [353, 0]
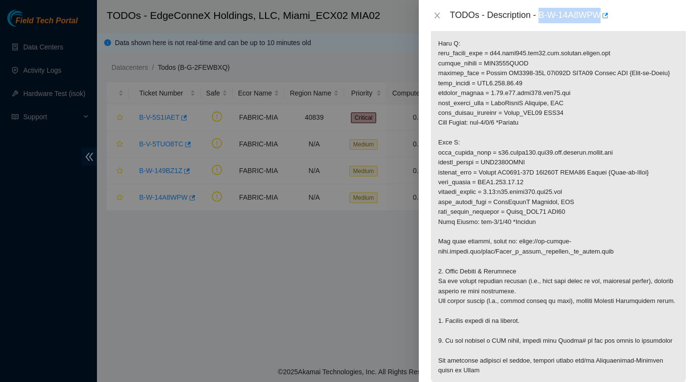
drag, startPoint x: 543, startPoint y: 16, endPoint x: 605, endPoint y: 16, distance: 62.1
click at [605, 16] on div "TODOs - Description - B-W-14A8WPW" at bounding box center [568, 16] width 237 height 16
copy div "B-W-14A8WPW"
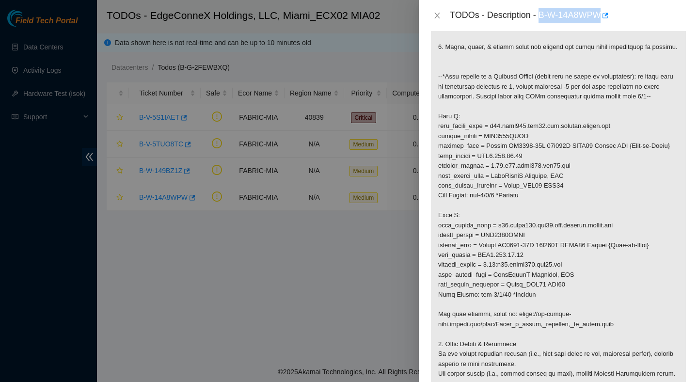
scroll to position [280, 0]
click at [438, 15] on icon "close" at bounding box center [437, 16] width 8 height 8
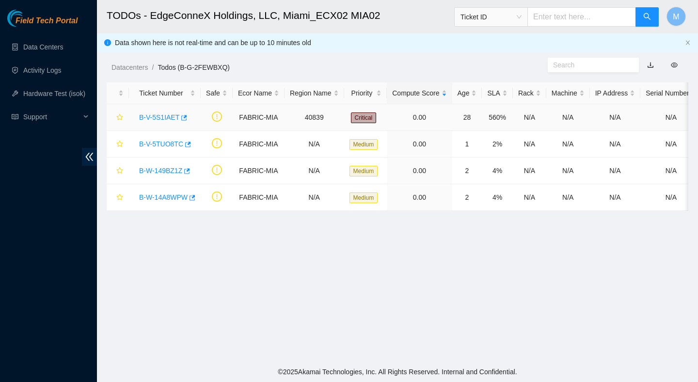
scroll to position [191, 0]
click at [163, 118] on link "B-V-5S1IAET" at bounding box center [159, 117] width 40 height 8
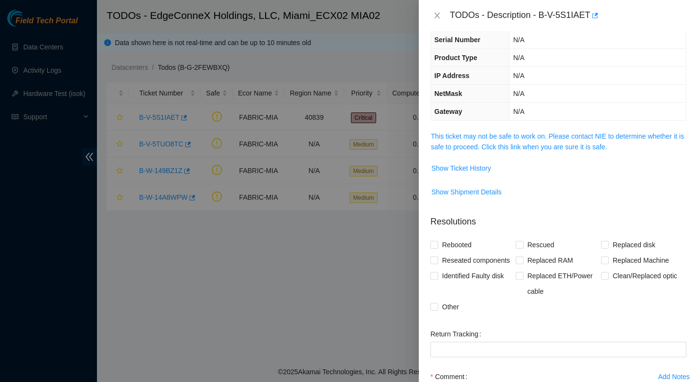
scroll to position [57, 0]
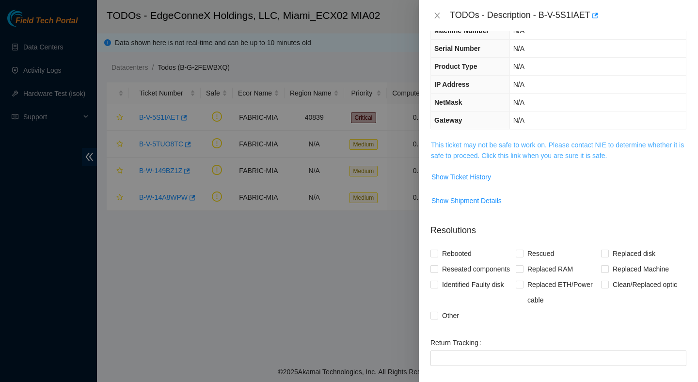
click at [545, 155] on link "This ticket may not be safe to work on. Please contact NIE to determine whether…" at bounding box center [557, 150] width 253 height 18
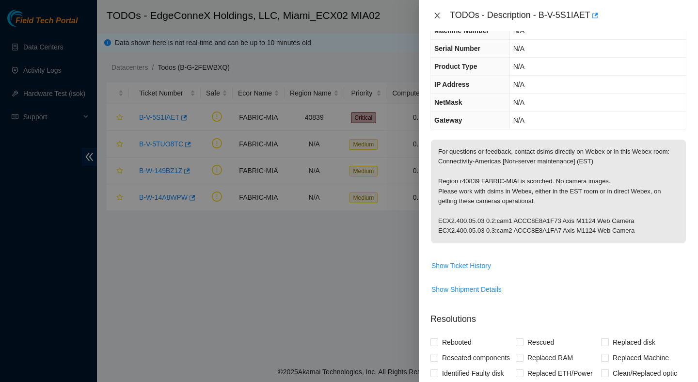
click at [439, 16] on icon "close" at bounding box center [436, 16] width 5 height 6
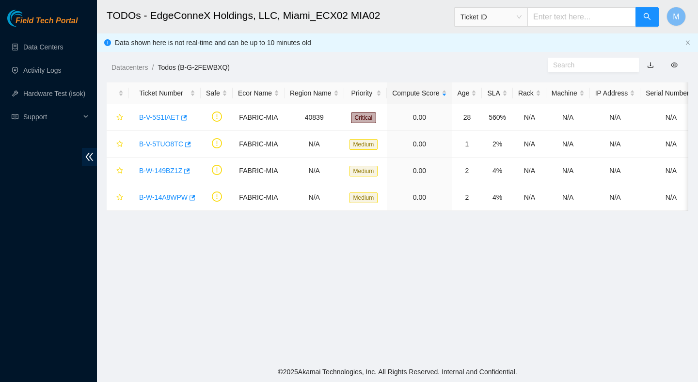
scroll to position [79, 0]
click at [170, 170] on link "B-W-149BZ1Z" at bounding box center [160, 171] width 43 height 8
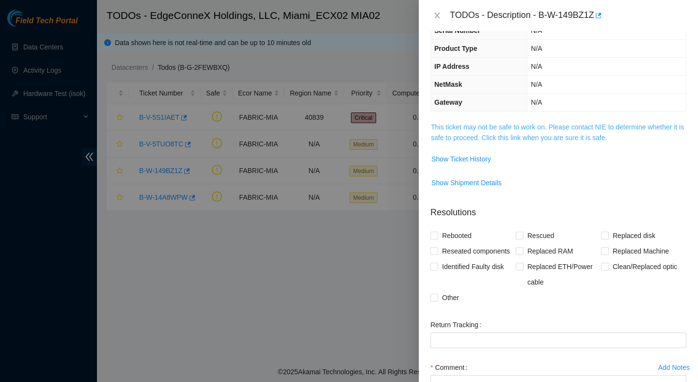
click at [544, 141] on link "This ticket may not be safe to work on. Please contact NIE to determine whether…" at bounding box center [557, 132] width 253 height 18
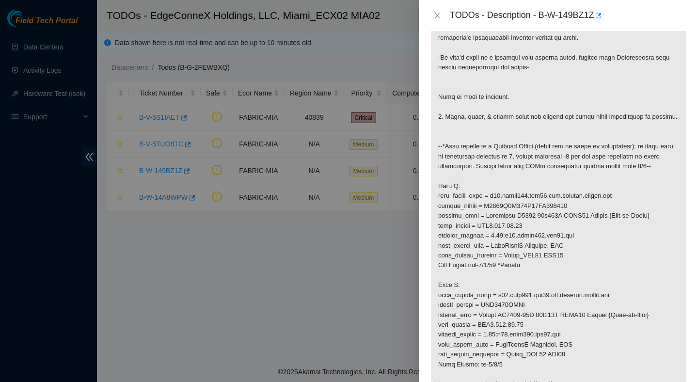
scroll to position [258, 0]
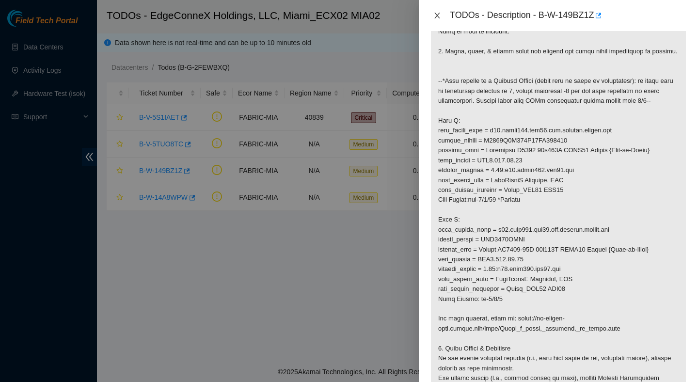
click at [436, 16] on icon "close" at bounding box center [437, 16] width 8 height 8
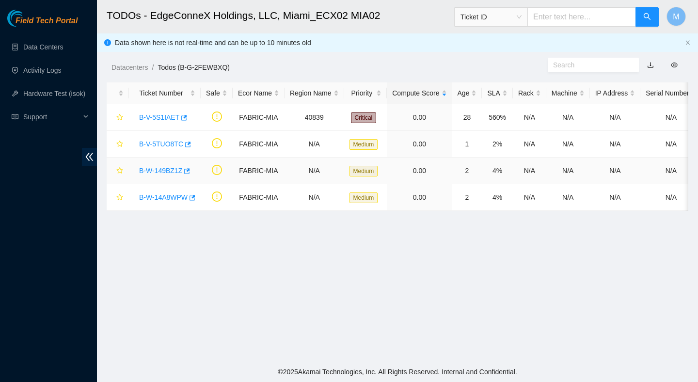
click at [172, 174] on link "B-W-149BZ1Z" at bounding box center [160, 171] width 43 height 8
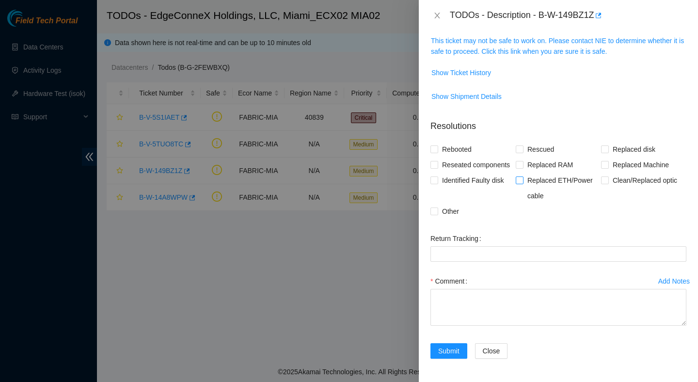
scroll to position [15, 0]
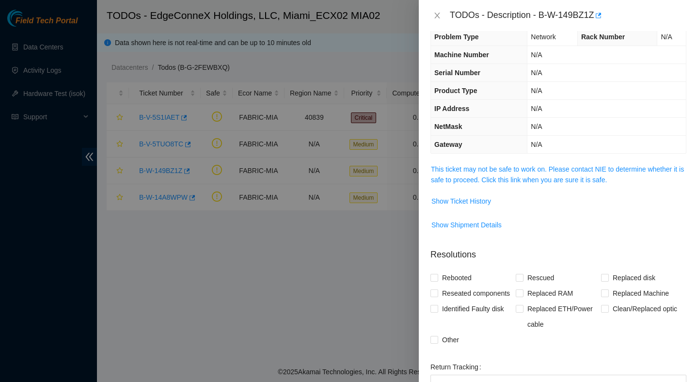
click at [542, 194] on span "Show Ticket History" at bounding box center [558, 201] width 255 height 16
click at [529, 174] on span "This ticket may not be safe to work on. Please contact NIE to determine whether…" at bounding box center [558, 174] width 255 height 21
click at [529, 182] on link "This ticket may not be safe to work on. Please contact NIE to determine whether…" at bounding box center [557, 174] width 253 height 18
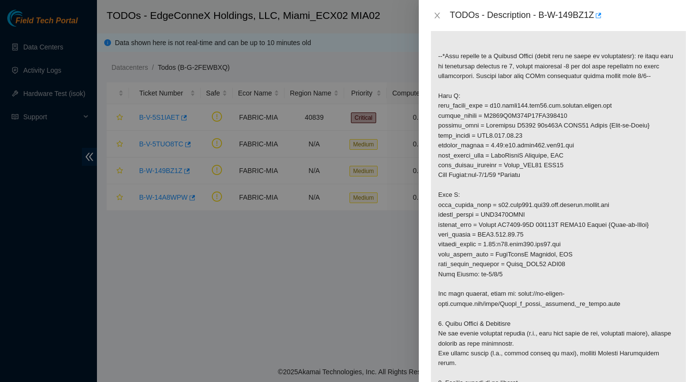
scroll to position [288, 0]
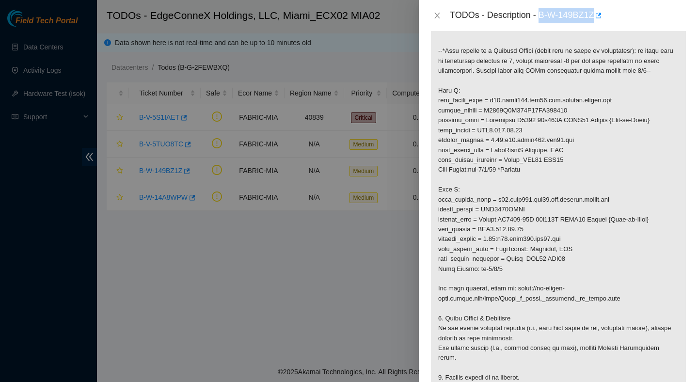
drag, startPoint x: 542, startPoint y: 14, endPoint x: 599, endPoint y: 16, distance: 57.3
click at [599, 16] on div "TODOs - Description - B-W-149BZ1Z" at bounding box center [568, 16] width 237 height 16
copy div "B-W-149BZ1Z"
click at [439, 17] on icon "close" at bounding box center [437, 16] width 8 height 8
click at [439, 17] on div "TODOs - Description - B-W-149BZ1Z Problem Type Network Rack Number N/A Machine …" at bounding box center [349, 191] width 698 height 382
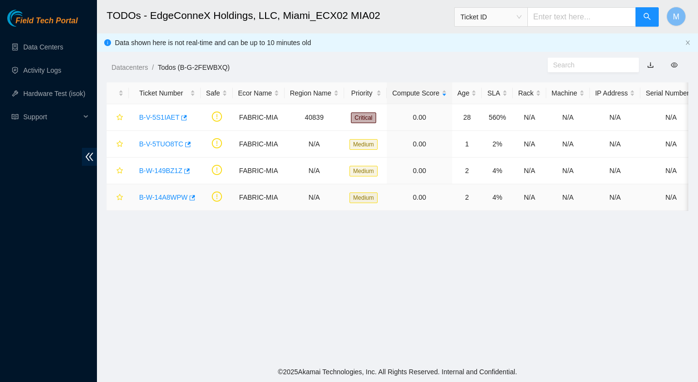
click at [174, 198] on link "B-W-14A8WPW" at bounding box center [163, 197] width 48 height 8
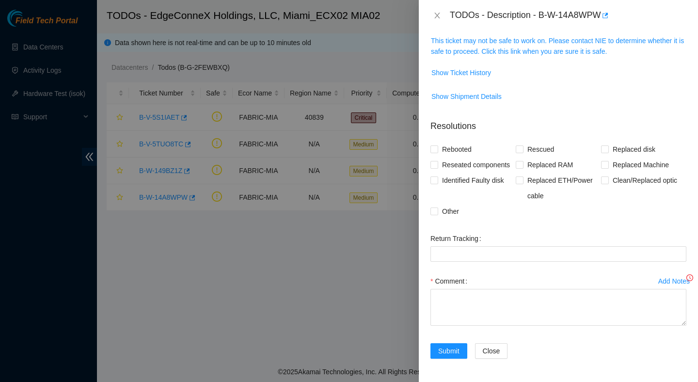
scroll to position [177, 0]
click at [546, 23] on div "TODOs - Description - B-W-14A8WPW" at bounding box center [568, 16] width 237 height 16
drag, startPoint x: 543, startPoint y: 15, endPoint x: 603, endPoint y: 17, distance: 60.6
click at [603, 17] on div "TODOs - Description - B-W-14A8WPW" at bounding box center [568, 16] width 237 height 16
copy div "B-W-14A8WPW"
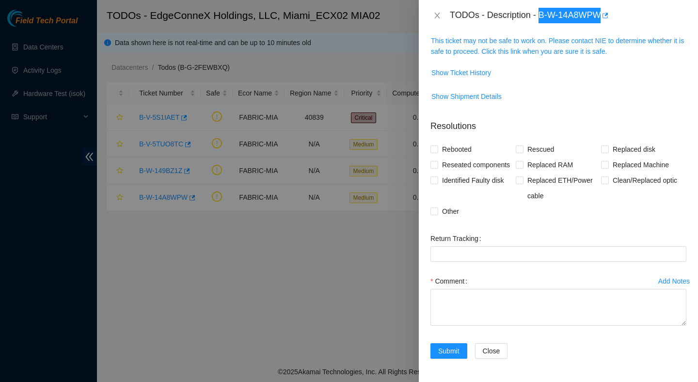
scroll to position [107, 0]
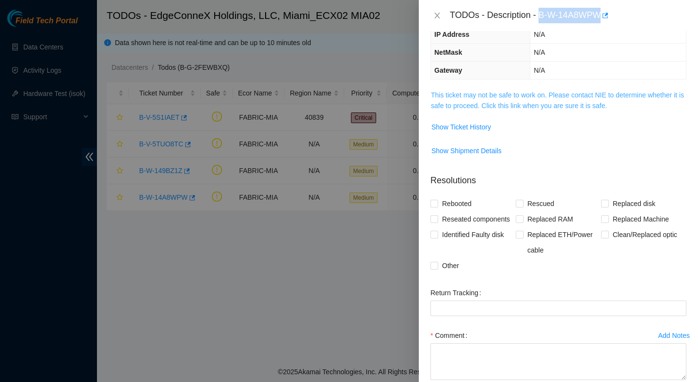
click at [518, 107] on link "This ticket may not be safe to work on. Please contact NIE to determine whether…" at bounding box center [557, 100] width 253 height 18
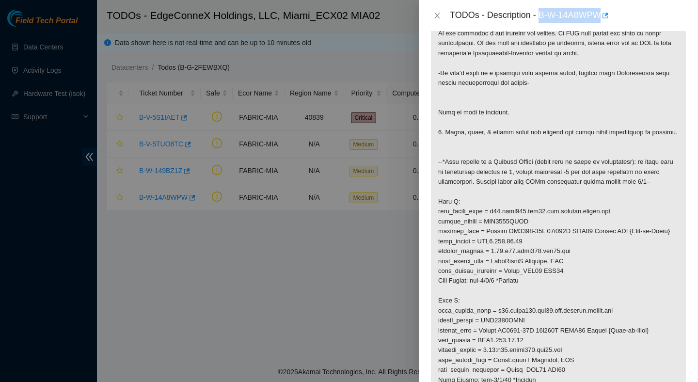
scroll to position [197, 0]
click at [436, 15] on icon "close" at bounding box center [436, 16] width 5 height 6
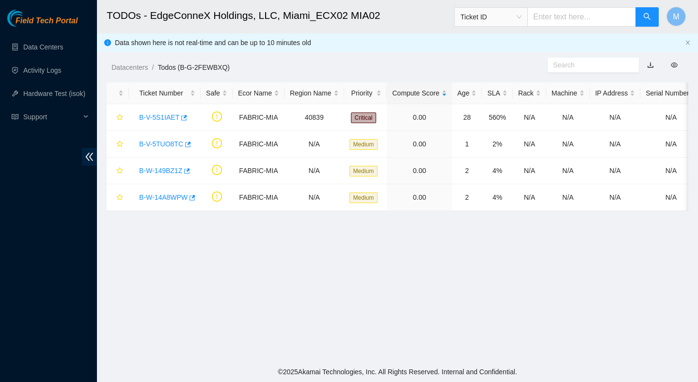
scroll to position [191, 0]
click at [171, 173] on link "B-W-149BZ1Z" at bounding box center [160, 171] width 43 height 8
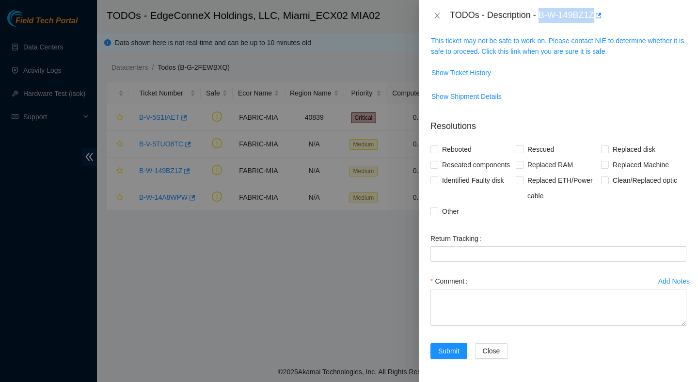
drag, startPoint x: 543, startPoint y: 16, endPoint x: 621, endPoint y: 24, distance: 78.5
click at [622, 24] on div "TODOs - Description - B-W-149BZ1Z" at bounding box center [558, 15] width 279 height 31
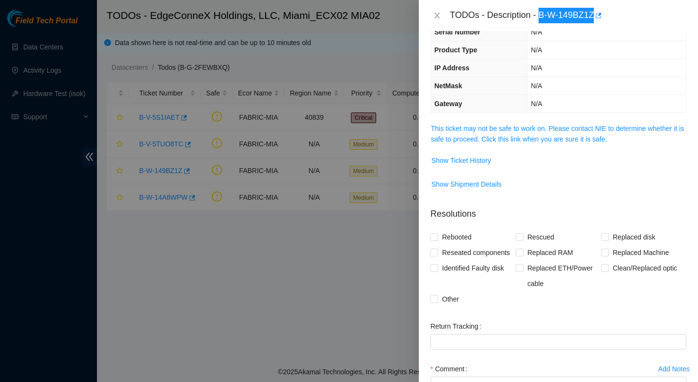
scroll to position [0, 0]
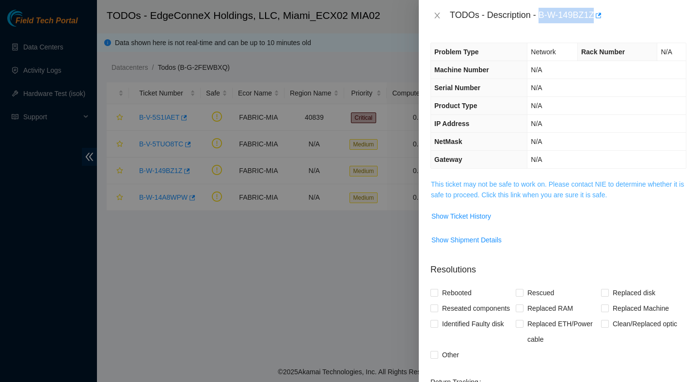
click at [558, 185] on link "This ticket may not be safe to work on. Please contact NIE to determine whether…" at bounding box center [557, 189] width 253 height 18
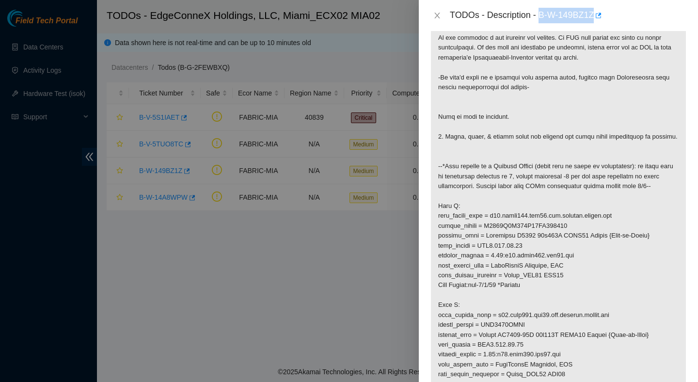
scroll to position [176, 0]
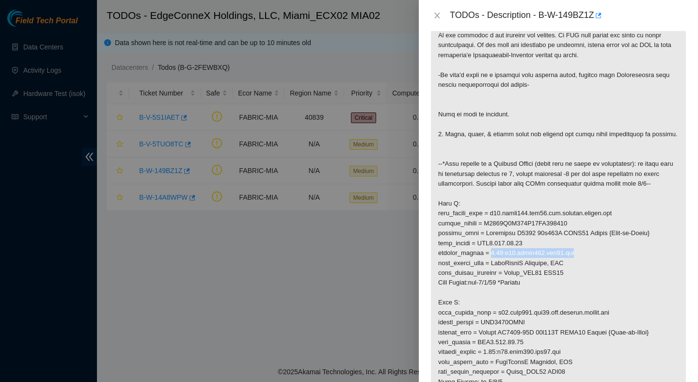
drag, startPoint x: 587, startPoint y: 263, endPoint x: 496, endPoint y: 259, distance: 90.2
click at [496, 259] on p at bounding box center [558, 277] width 255 height 549
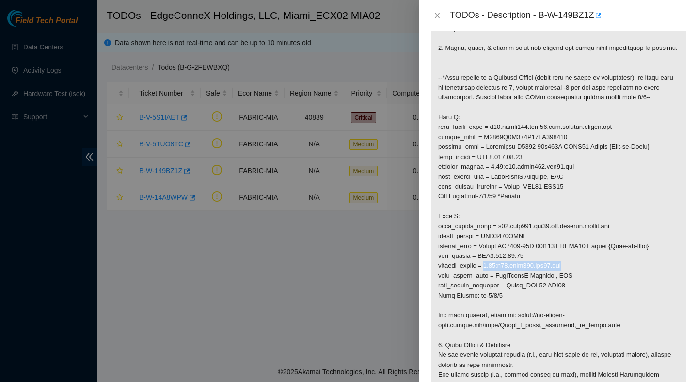
drag, startPoint x: 497, startPoint y: 275, endPoint x: 581, endPoint y: 274, distance: 83.9
click at [581, 274] on p at bounding box center [558, 191] width 255 height 549
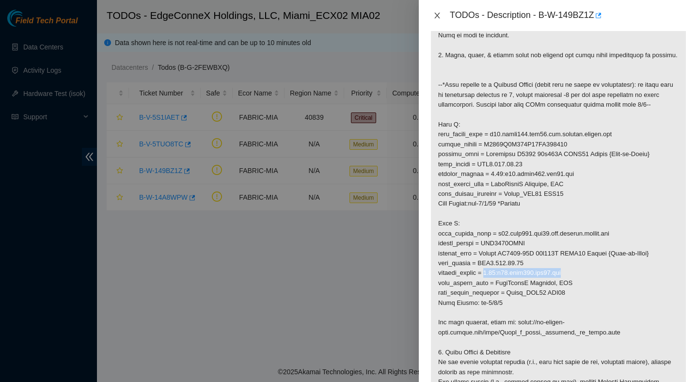
click at [438, 18] on icon "close" at bounding box center [437, 16] width 8 height 8
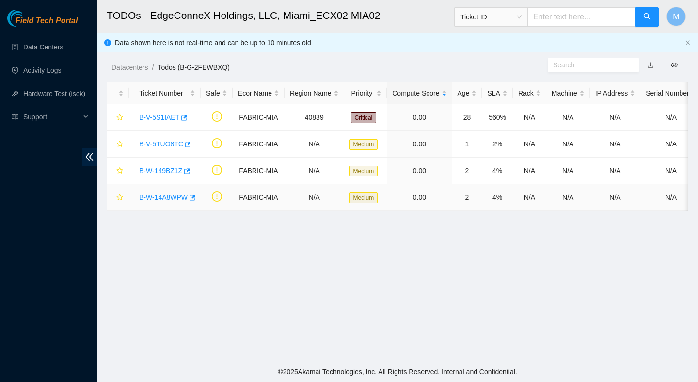
click at [172, 198] on link "B-W-14A8WPW" at bounding box center [163, 197] width 48 height 8
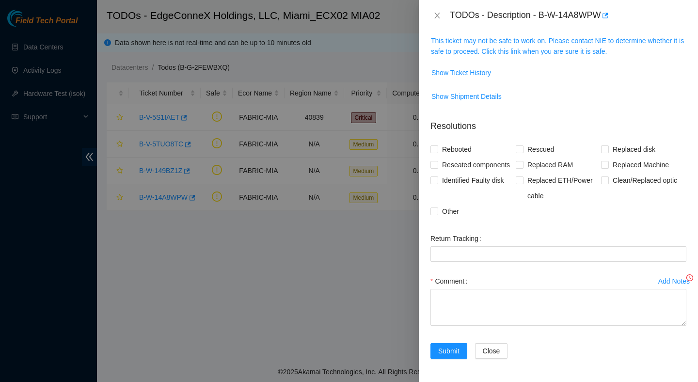
scroll to position [177, 0]
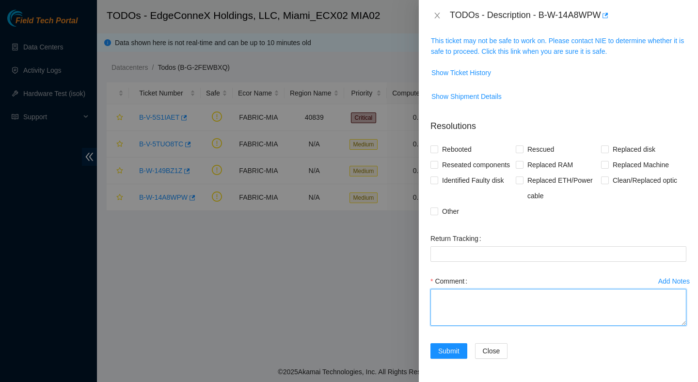
click at [501, 307] on textarea "Comment" at bounding box center [559, 307] width 256 height 37
paste textarea "Verified ticket is safe to work on : Yes NOCC Authorized: Yes Scoped clean and …"
type textarea "Verified ticket is safe to work on : Yes NOCC Authorized: Yes Scoped clean and …"
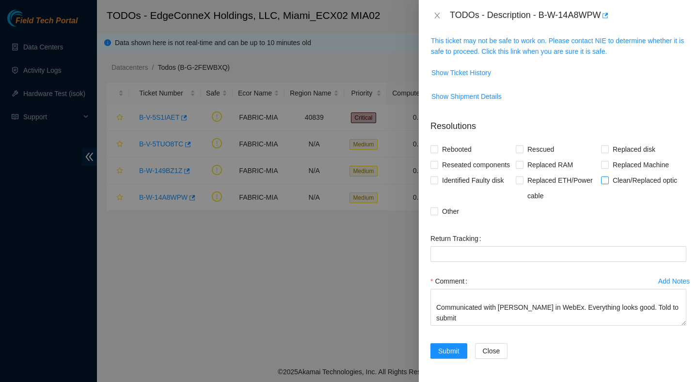
click at [630, 182] on span "Clean/Replaced optic" at bounding box center [645, 181] width 72 height 16
click at [608, 182] on input "Clean/Replaced optic" at bounding box center [604, 179] width 7 height 7
checkbox input "true"
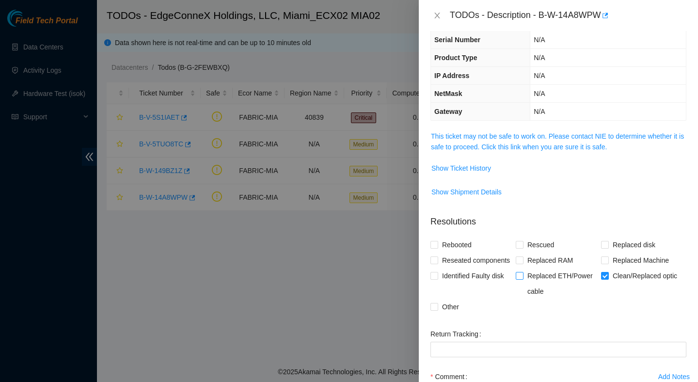
scroll to position [0, 0]
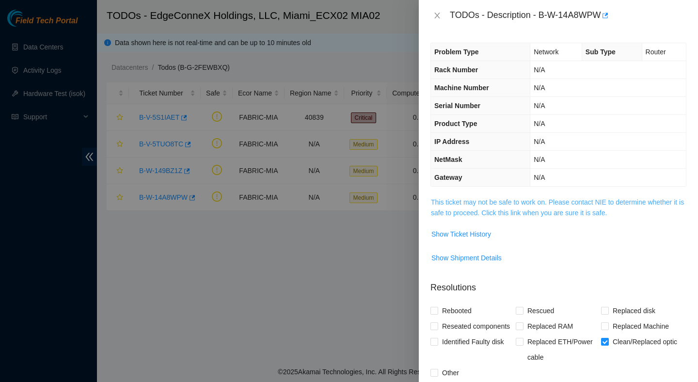
click at [571, 202] on link "This ticket may not be safe to work on. Please contact NIE to determine whether…" at bounding box center [557, 207] width 253 height 18
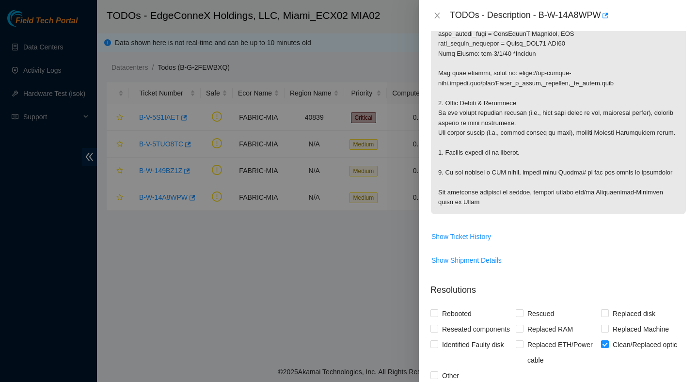
scroll to position [731, 0]
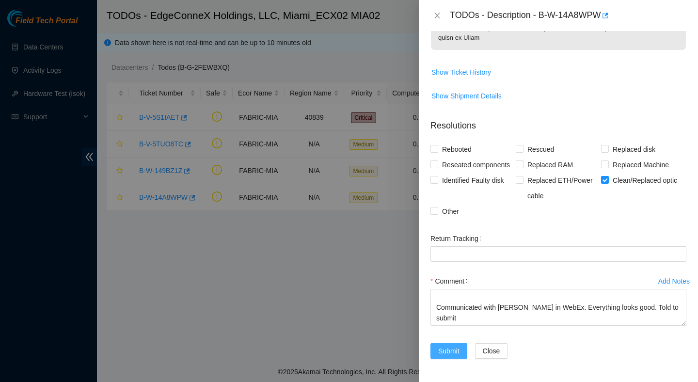
click at [453, 351] on span "Submit" at bounding box center [448, 351] width 21 height 11
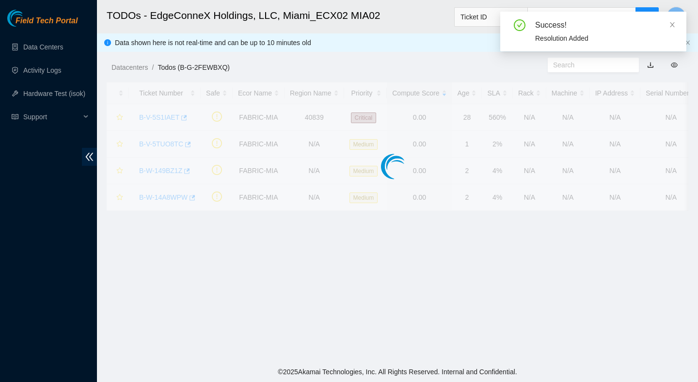
scroll to position [191, 0]
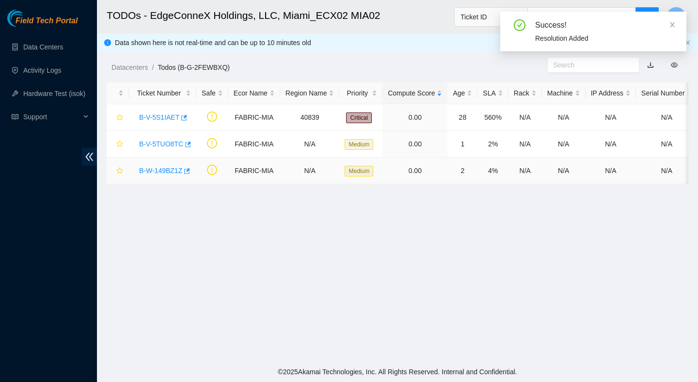
click at [170, 169] on link "B-W-149BZ1Z" at bounding box center [160, 171] width 43 height 8
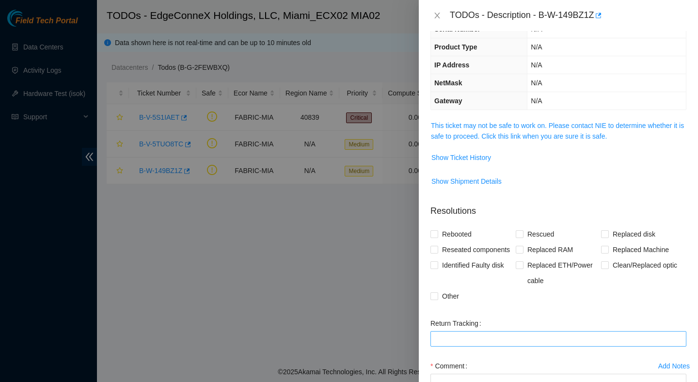
scroll to position [32, 0]
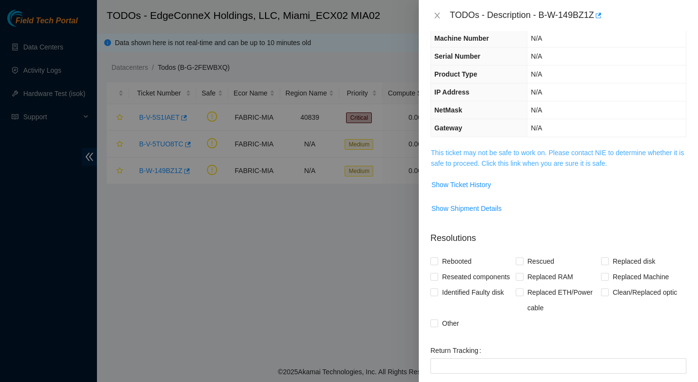
click at [545, 160] on link "This ticket may not be safe to work on. Please contact NIE to determine whether…" at bounding box center [557, 158] width 253 height 18
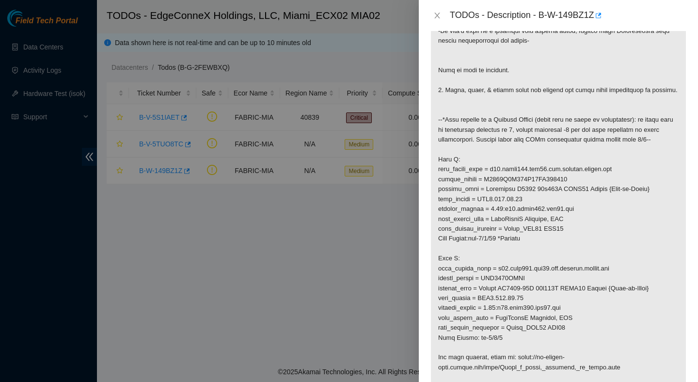
scroll to position [223, 0]
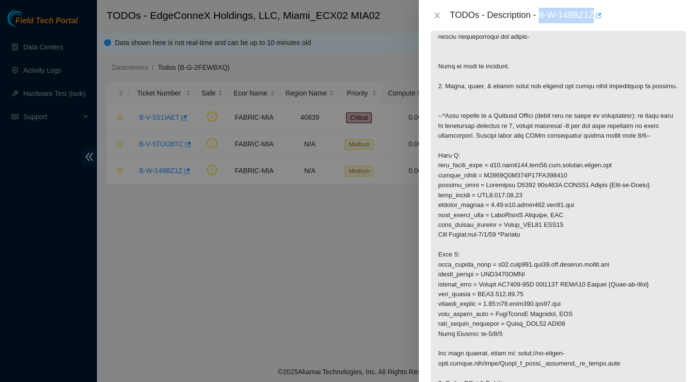
drag, startPoint x: 543, startPoint y: 14, endPoint x: 602, endPoint y: 19, distance: 59.4
click at [602, 19] on div "TODOs - Description - B-W-149BZ1Z" at bounding box center [568, 16] width 237 height 16
click at [436, 16] on icon "close" at bounding box center [436, 16] width 5 height 6
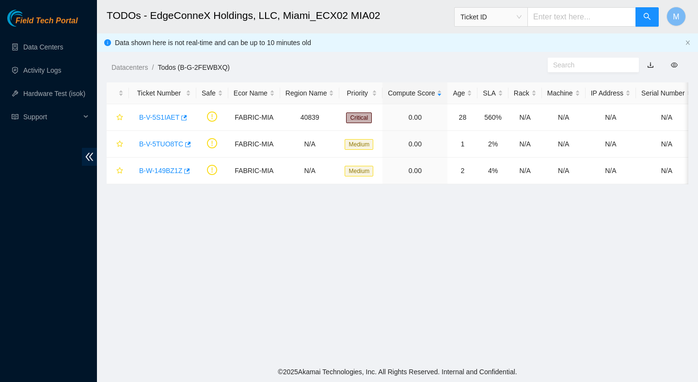
scroll to position [191, 0]
click at [174, 174] on link "B-W-149BZ1Z" at bounding box center [160, 171] width 43 height 8
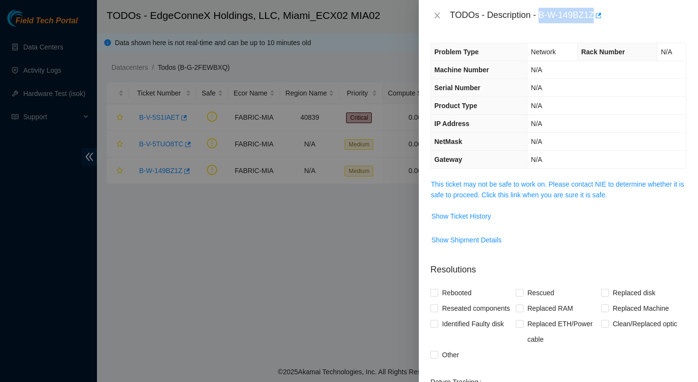
drag, startPoint x: 542, startPoint y: 16, endPoint x: 598, endPoint y: 20, distance: 56.9
click at [598, 19] on div "TODOs - Description - B-W-149BZ1Z" at bounding box center [568, 16] width 237 height 16
copy div "B-W-149BZ1Z"
click at [485, 213] on span "Show Ticket History" at bounding box center [461, 216] width 60 height 11
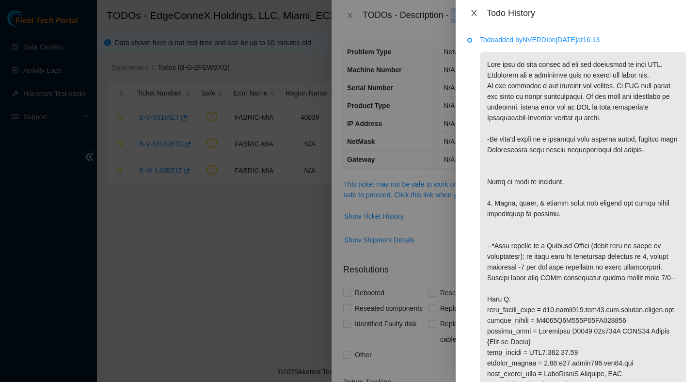
click at [478, 11] on icon "close" at bounding box center [474, 13] width 8 height 8
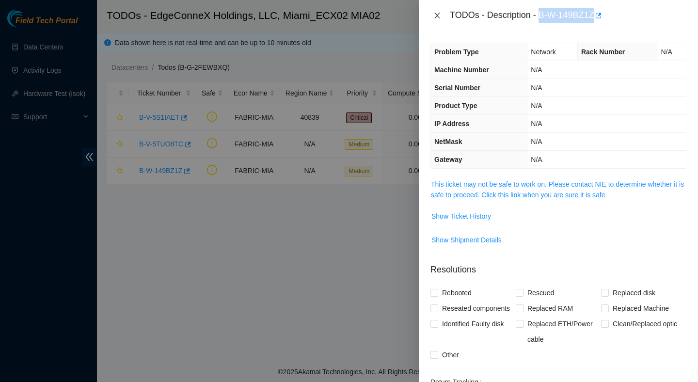
click at [438, 17] on icon "close" at bounding box center [437, 16] width 8 height 8
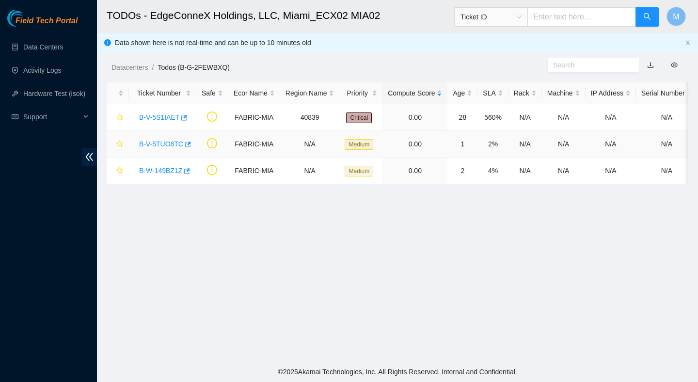
click at [167, 146] on link "B-V-5TUO8TC" at bounding box center [161, 144] width 44 height 8
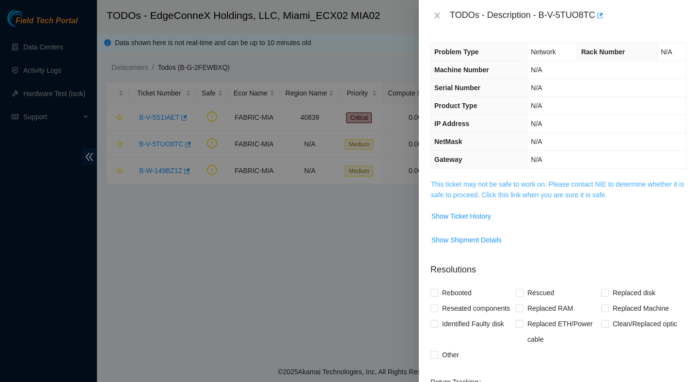
click at [474, 182] on link "This ticket may not be safe to work on. Please contact NIE to determine whether…" at bounding box center [557, 189] width 253 height 18
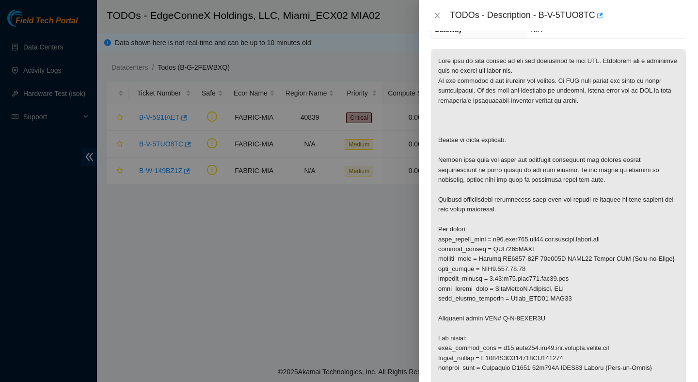
scroll to position [153, 0]
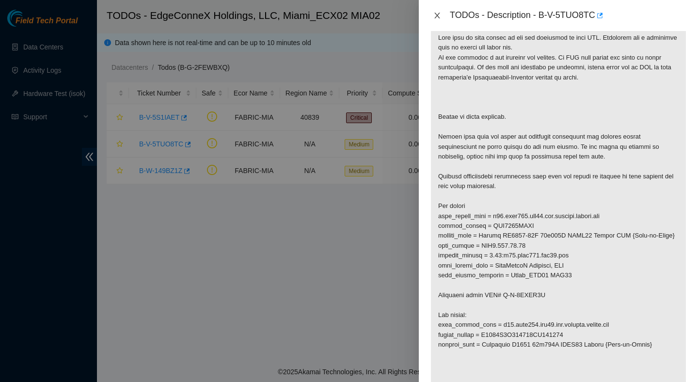
click at [439, 16] on icon "close" at bounding box center [437, 16] width 8 height 8
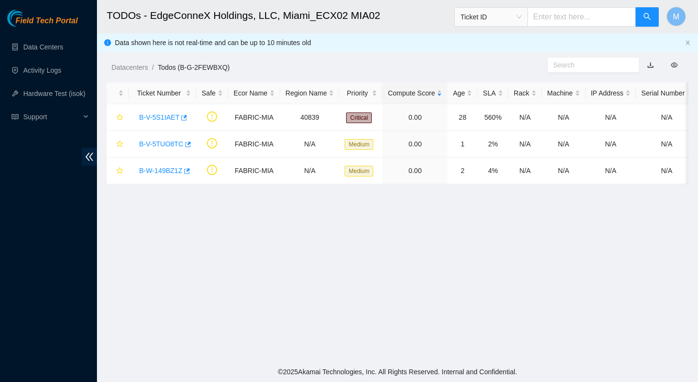
scroll to position [185, 0]
click at [163, 115] on link "B-V-5S1IAET" at bounding box center [159, 117] width 40 height 8
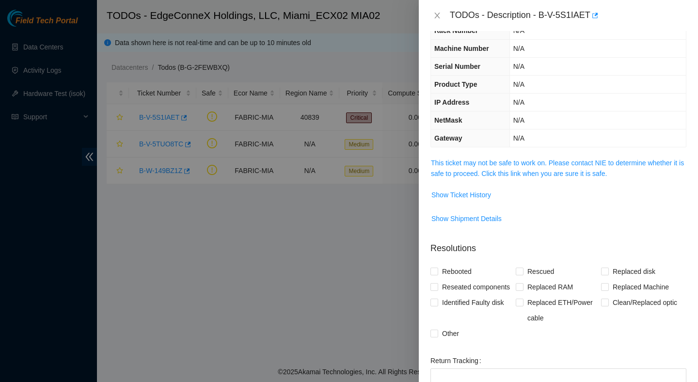
scroll to position [7, 0]
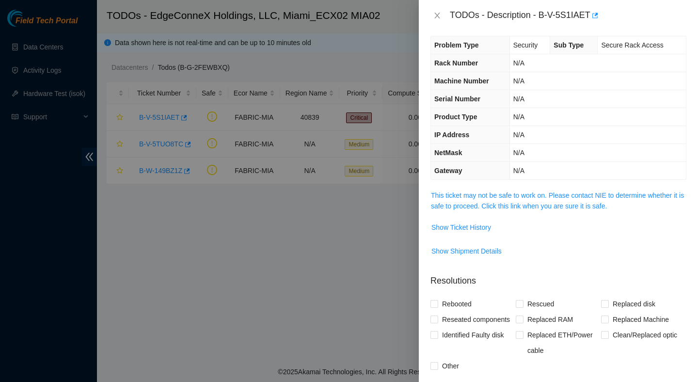
click at [545, 200] on span "This ticket may not be safe to work on. Please contact NIE to determine whether…" at bounding box center [558, 200] width 255 height 21
click at [552, 191] on link "This ticket may not be safe to work on. Please contact NIE to determine whether…" at bounding box center [557, 200] width 253 height 18
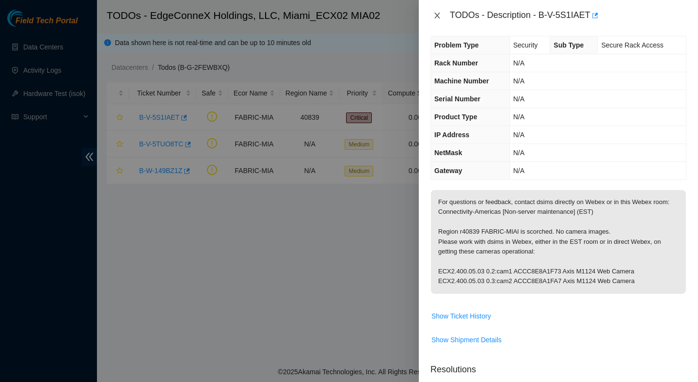
click at [438, 14] on icon "close" at bounding box center [437, 16] width 8 height 8
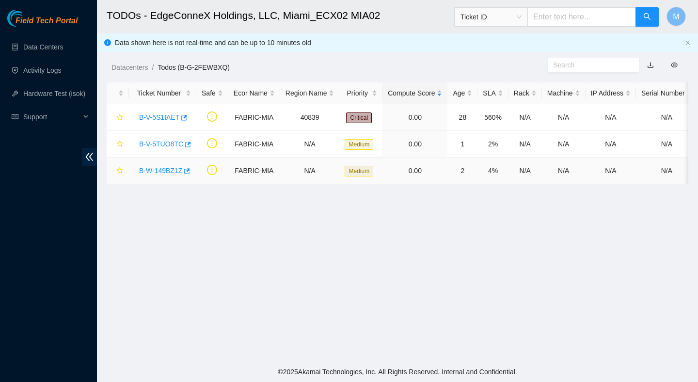
click at [160, 169] on link "B-W-149BZ1Z" at bounding box center [160, 171] width 43 height 8
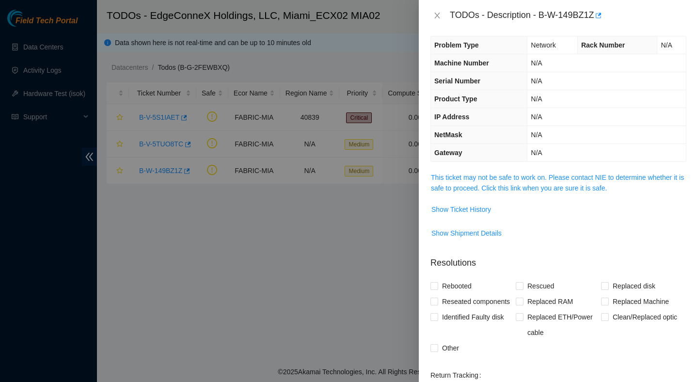
click at [553, 192] on span "This ticket may not be safe to work on. Please contact NIE to determine whether…" at bounding box center [558, 182] width 255 height 21
click at [554, 190] on link "This ticket may not be safe to work on. Please contact NIE to determine whether…" at bounding box center [557, 183] width 253 height 18
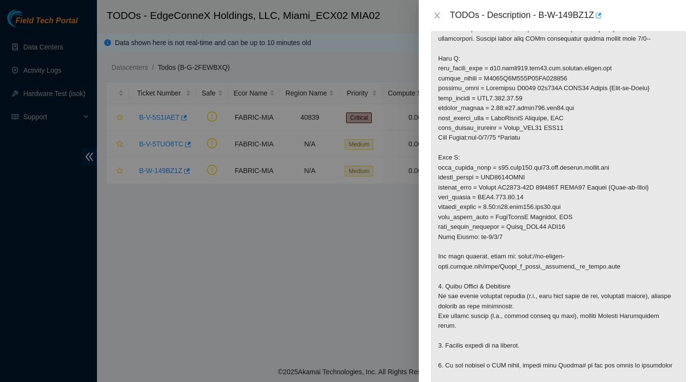
scroll to position [277, 0]
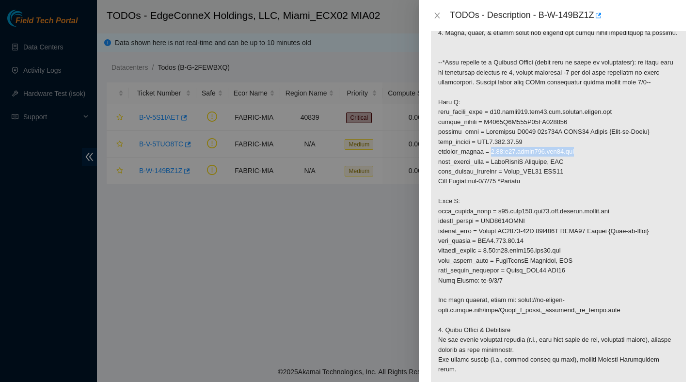
drag, startPoint x: 588, startPoint y: 162, endPoint x: 498, endPoint y: 163, distance: 90.2
click at [497, 163] on p at bounding box center [558, 176] width 255 height 549
copy p "0.07:r10.spine101.mia01.fab"
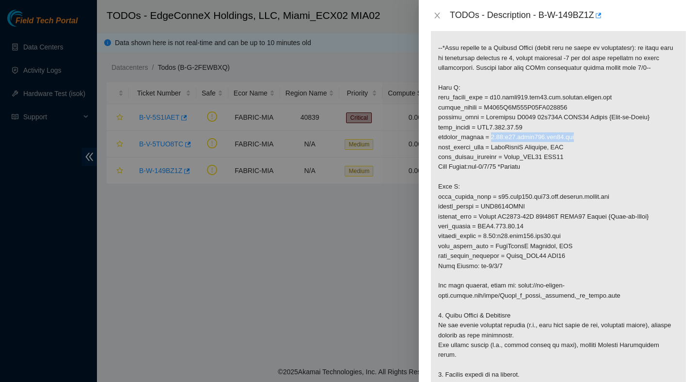
scroll to position [266, 0]
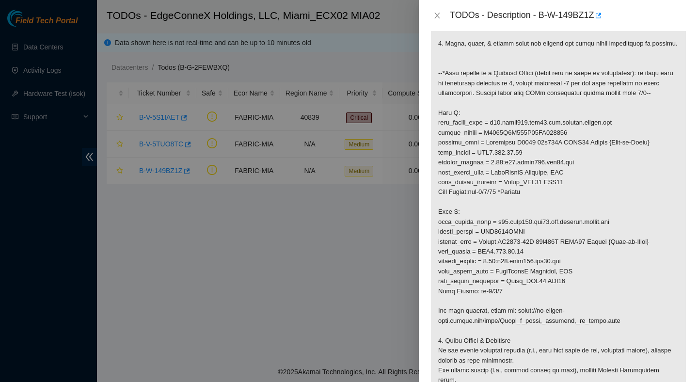
click at [611, 196] on p at bounding box center [558, 187] width 255 height 549
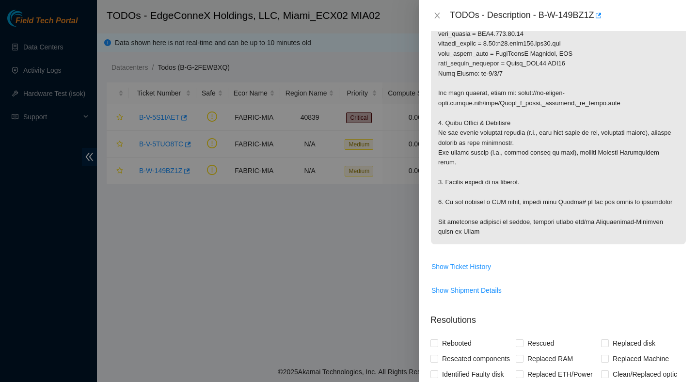
scroll to position [713, 0]
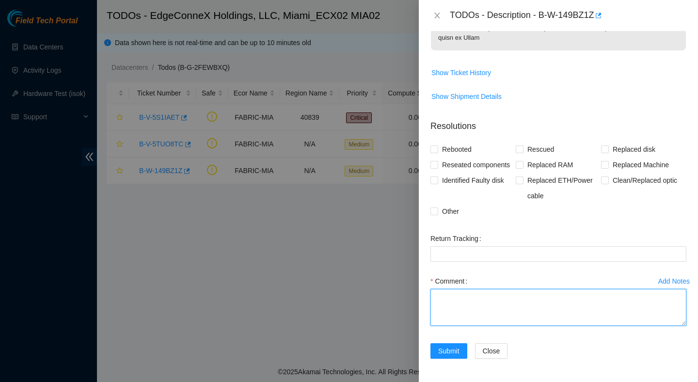
click at [449, 303] on textarea "Comment" at bounding box center [559, 307] width 256 height 37
paste textarea "Verified ticket is safe to work on : Yes NOCC Authorized: Yes Scoped clean and …"
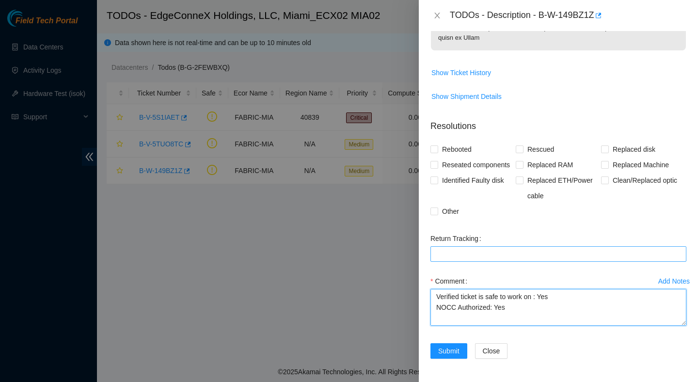
scroll to position [103, 0]
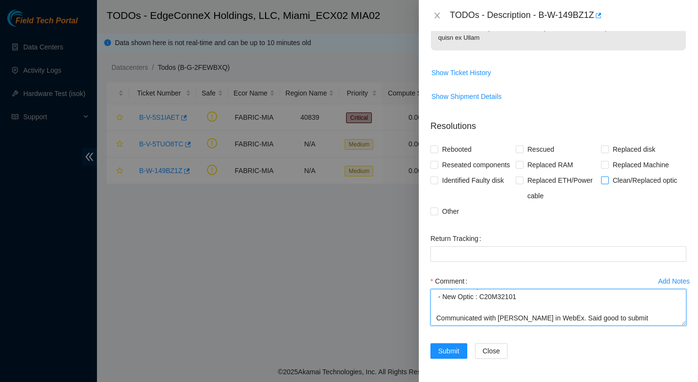
type textarea "Verified ticket is safe to work on : Yes NOCC Authorized: Yes Scoped clean and …"
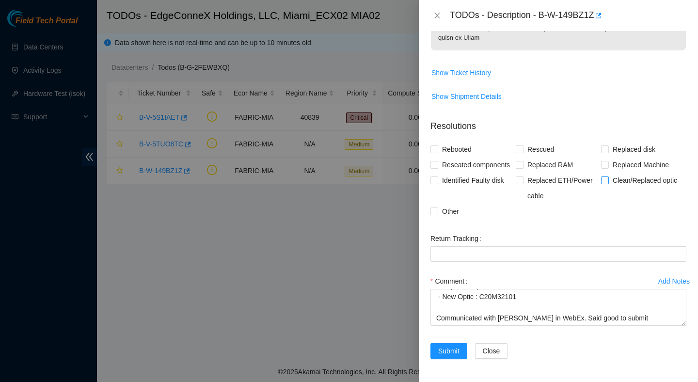
click at [622, 182] on span "Clean/Replaced optic" at bounding box center [645, 181] width 72 height 16
click at [608, 182] on input "Clean/Replaced optic" at bounding box center [604, 179] width 7 height 7
checkbox input "true"
click at [459, 347] on span "Submit" at bounding box center [448, 351] width 21 height 11
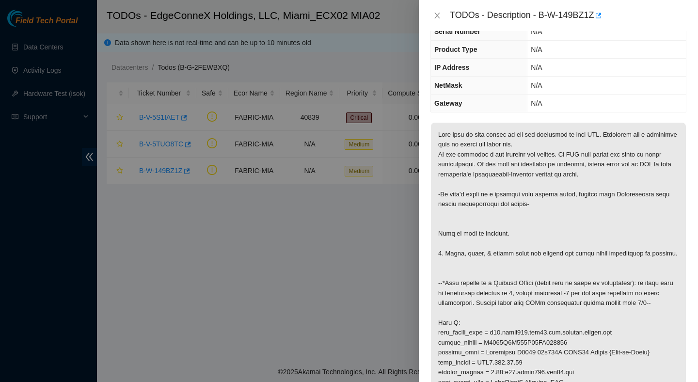
scroll to position [0, 0]
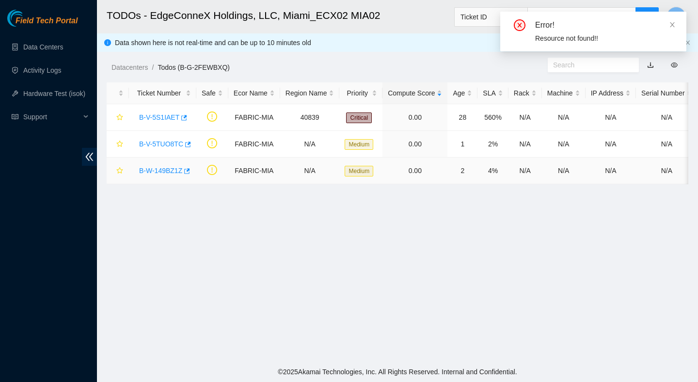
click at [169, 168] on link "B-W-149BZ1Z" at bounding box center [160, 171] width 43 height 8
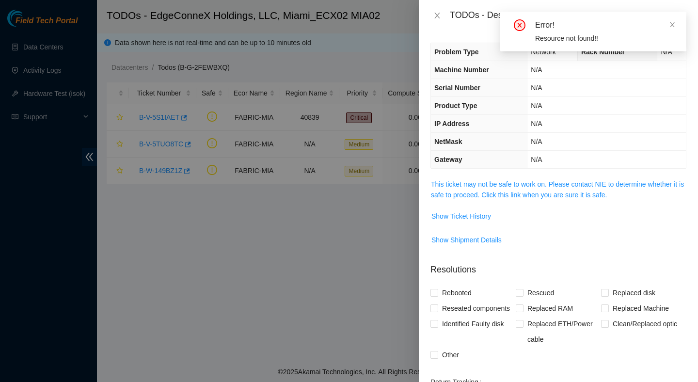
scroll to position [159, 0]
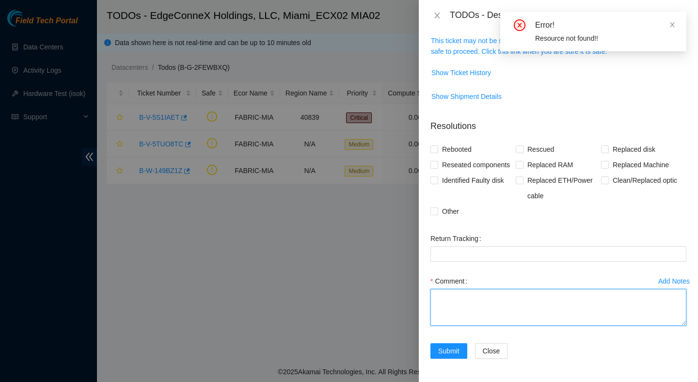
click at [510, 298] on textarea "Comment" at bounding box center [559, 307] width 256 height 37
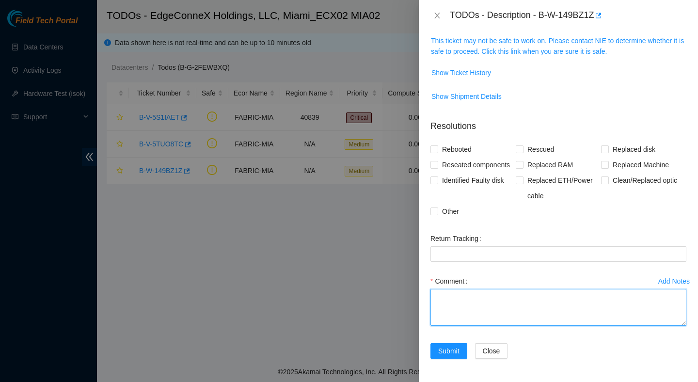
paste textarea "Verified ticket is safe to work on : Yes NOCC Authorized: Yes Scoped clean and …"
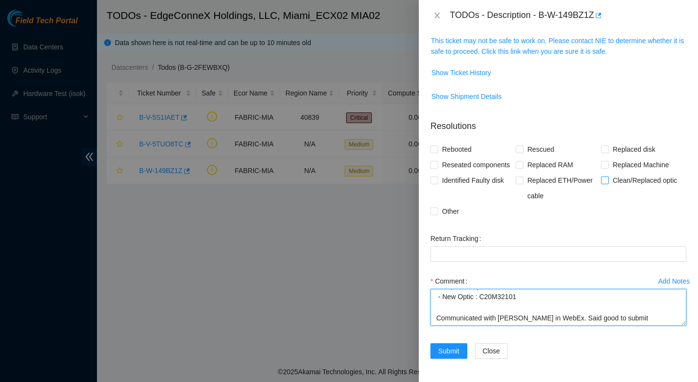
type textarea "Verified ticket is safe to work on : Yes NOCC Authorized: Yes Scoped clean and …"
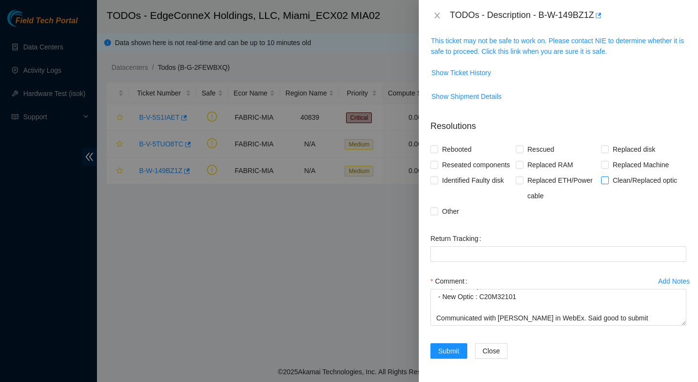
click at [648, 181] on span "Clean/Replaced optic" at bounding box center [645, 181] width 72 height 16
click at [608, 181] on input "Clean/Replaced optic" at bounding box center [604, 179] width 7 height 7
checkbox input "true"
click at [443, 351] on span "Submit" at bounding box center [448, 351] width 21 height 11
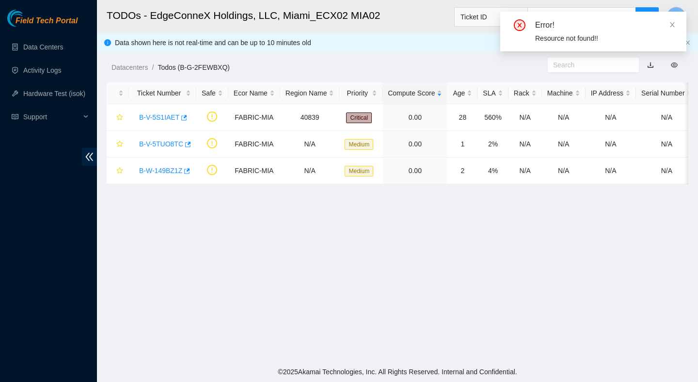
scroll to position [191, 0]
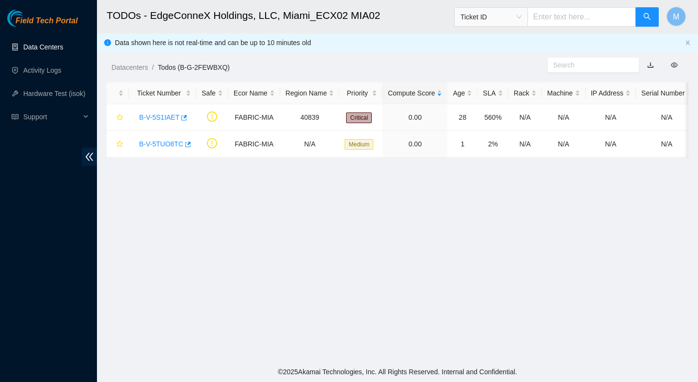
click at [41, 43] on link "Data Centers" at bounding box center [43, 47] width 40 height 8
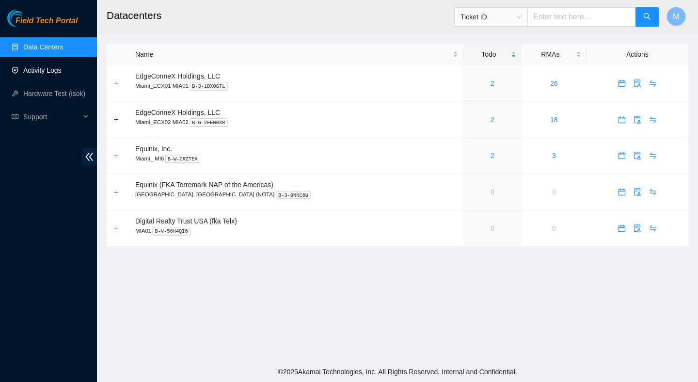
click at [54, 74] on link "Activity Logs" at bounding box center [42, 70] width 38 height 8
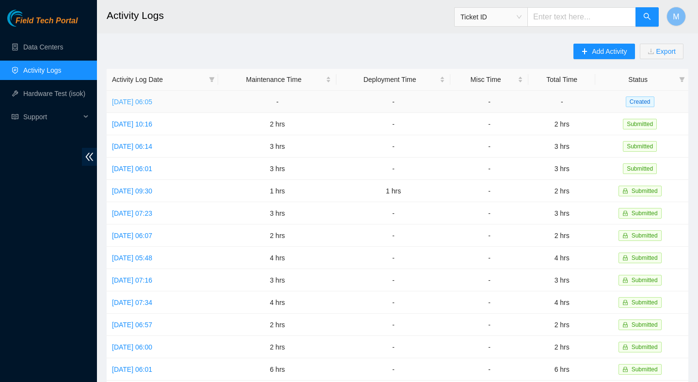
click at [145, 98] on link "[DATE] 06:05" at bounding box center [132, 102] width 40 height 8
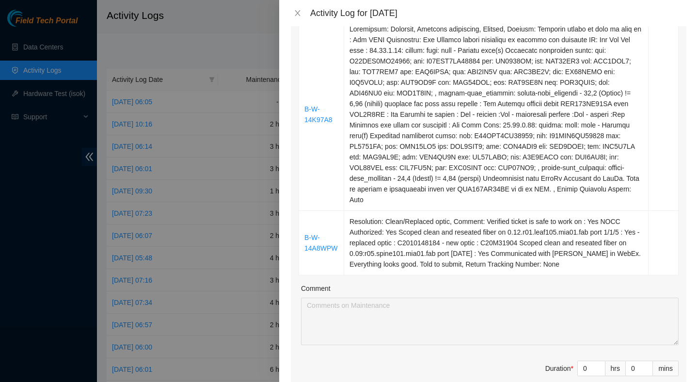
scroll to position [344, 0]
click at [294, 13] on icon "close" at bounding box center [298, 13] width 8 height 8
